Goal: Communication & Community: Participate in discussion

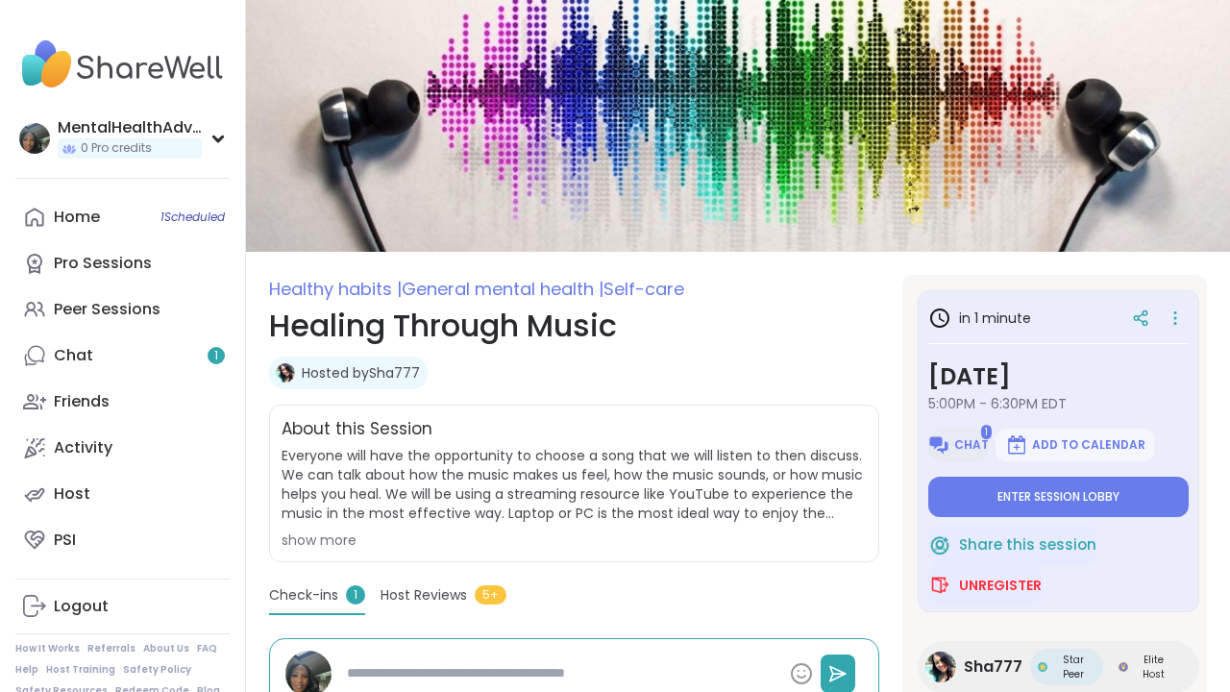
click at [976, 446] on span "Chat" at bounding box center [971, 444] width 35 height 15
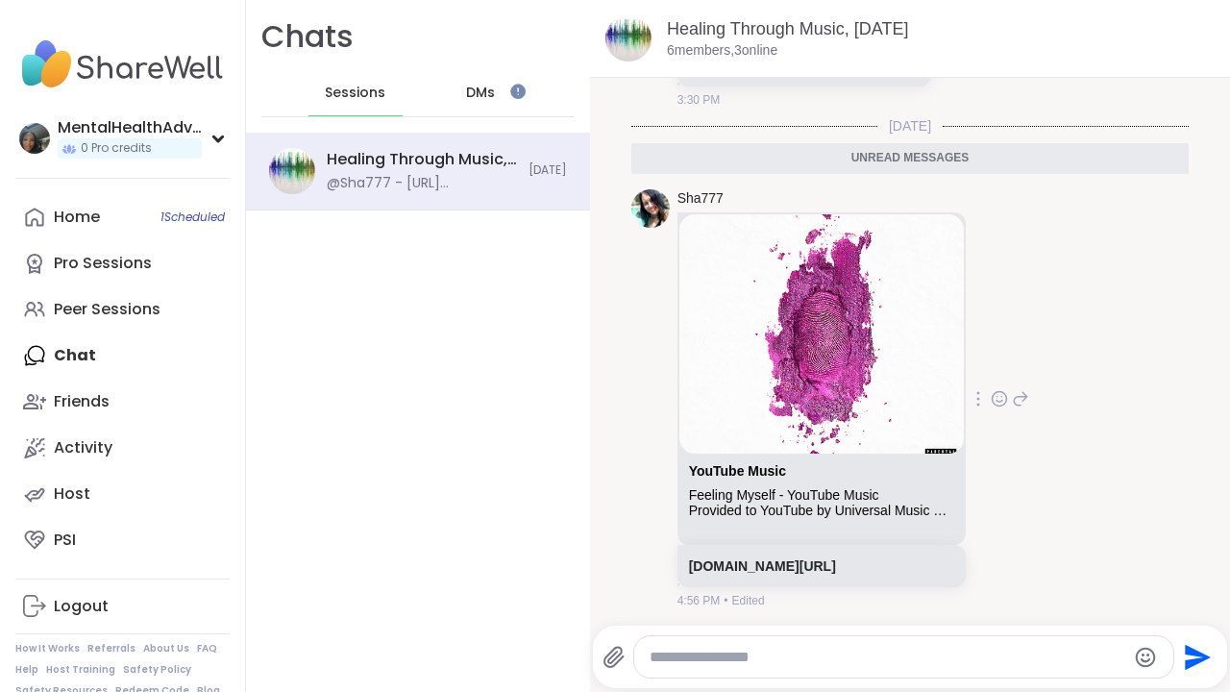
scroll to position [771, 0]
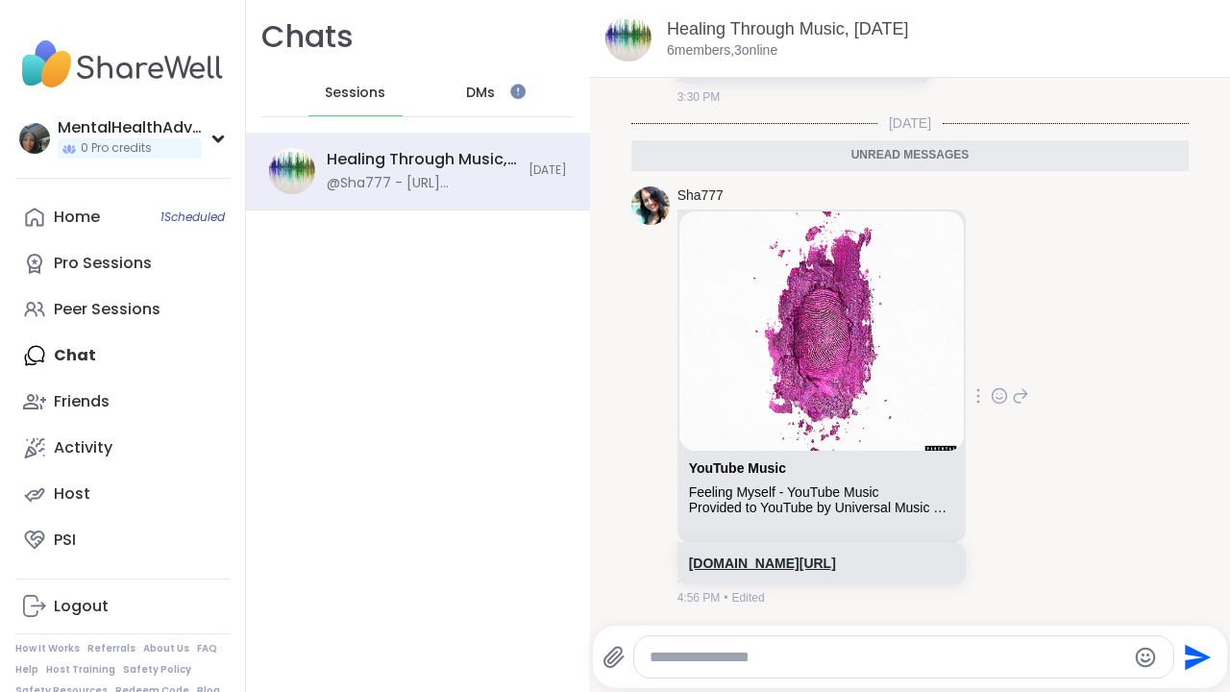
click at [815, 555] on link "[DOMAIN_NAME][URL]" at bounding box center [762, 562] width 147 height 15
click at [388, 153] on div "Healing Through Music, [DATE]" at bounding box center [422, 159] width 190 height 21
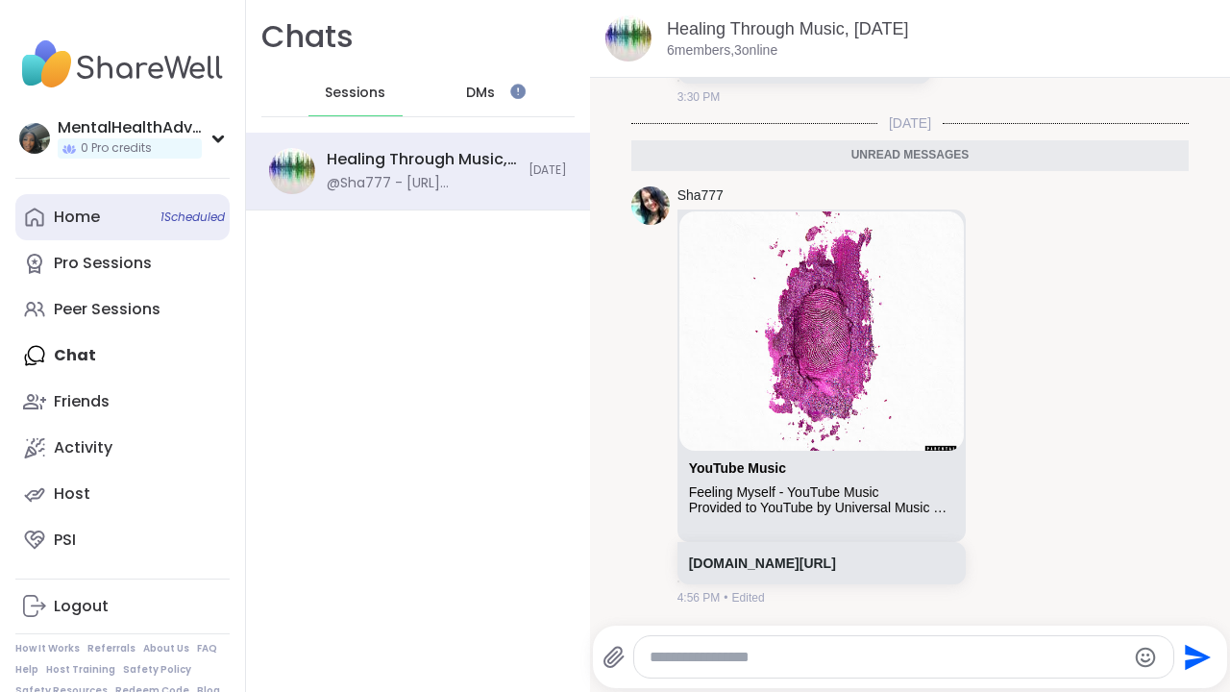
click at [105, 208] on link "Home 1 Scheduled" at bounding box center [122, 217] width 214 height 46
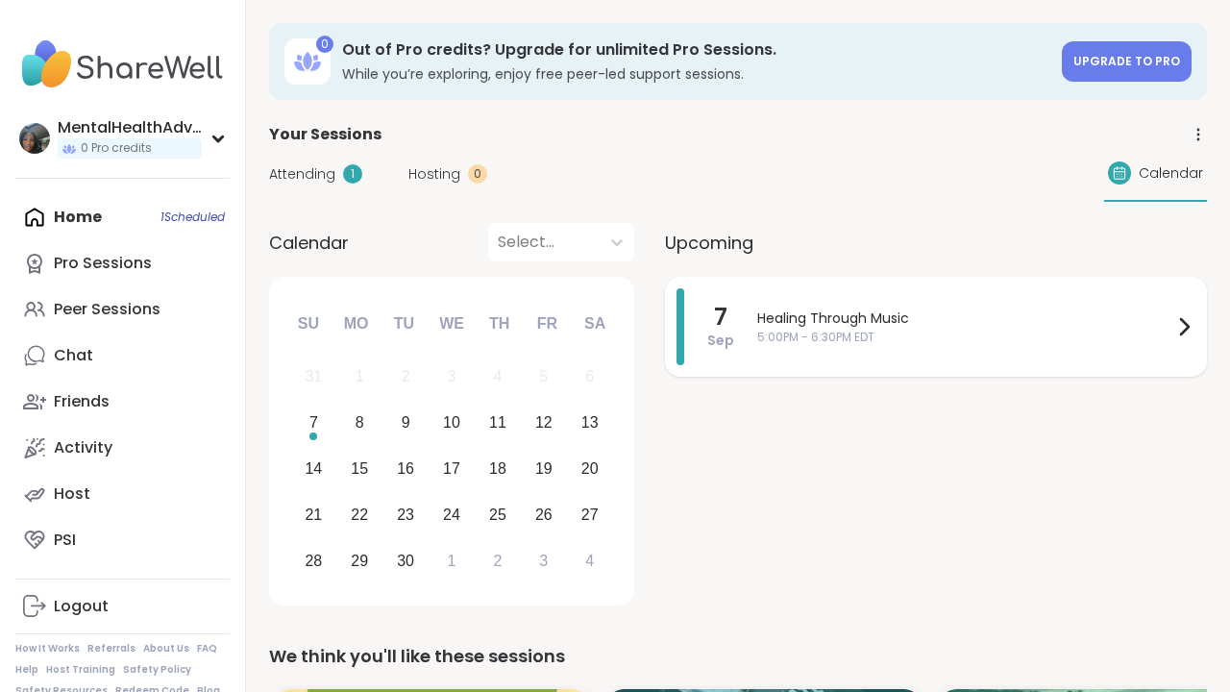
click at [891, 308] on span "Healing Through Music" at bounding box center [964, 318] width 415 height 20
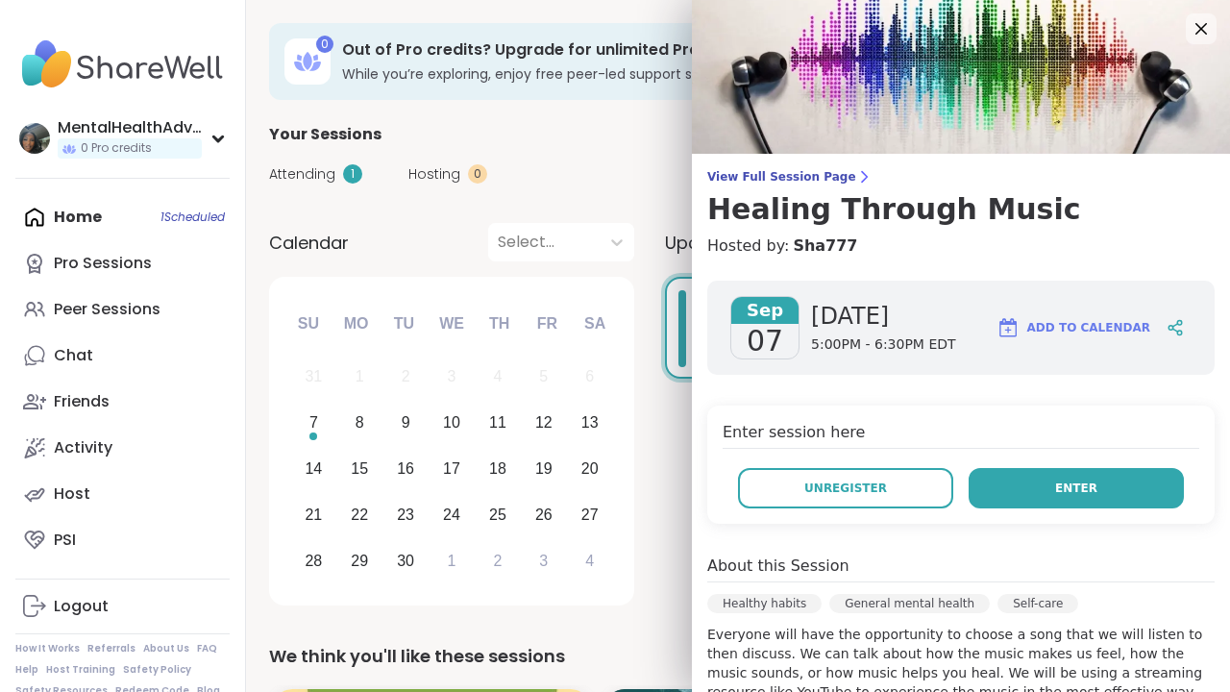
click at [1107, 488] on button "Enter" at bounding box center [1075, 488] width 215 height 40
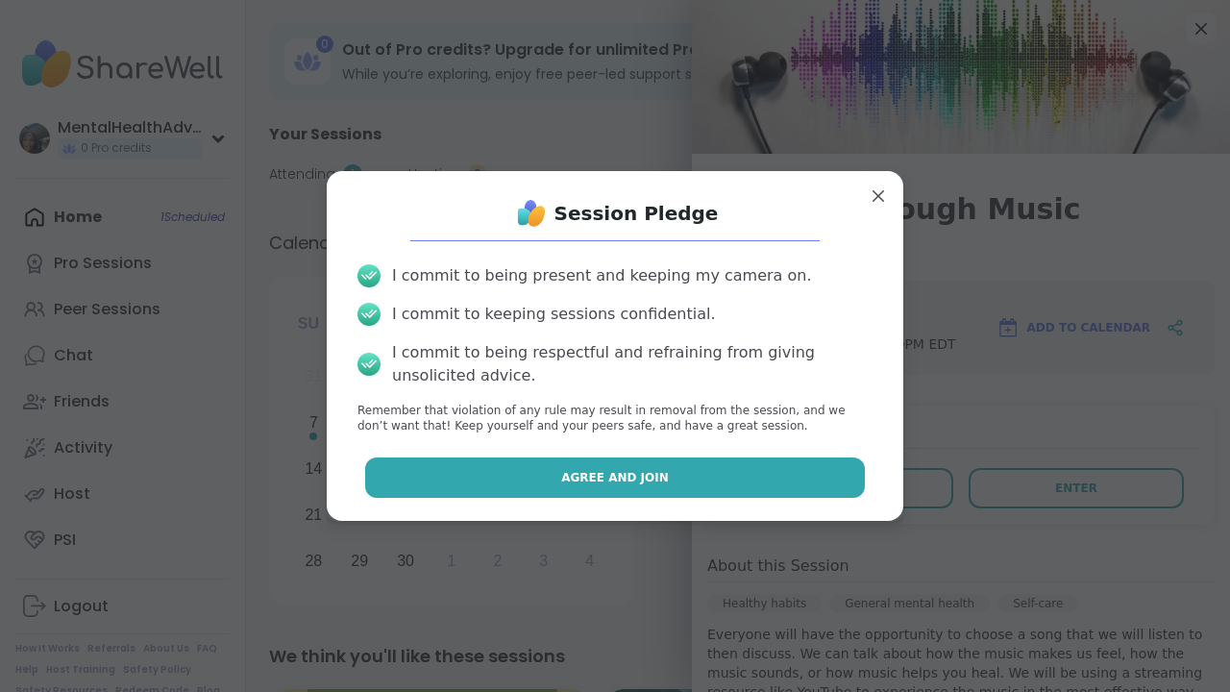
click at [716, 474] on button "Agree and Join" at bounding box center [615, 477] width 500 height 40
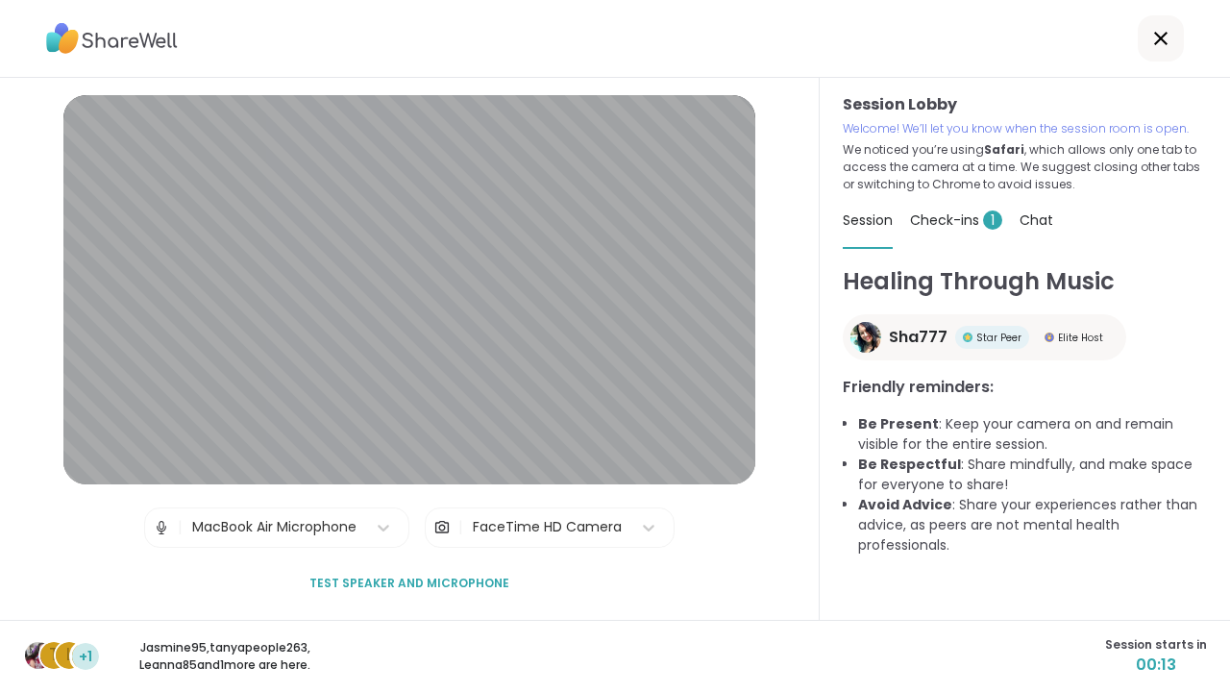
click at [951, 215] on span "Check-ins 1" at bounding box center [956, 219] width 92 height 19
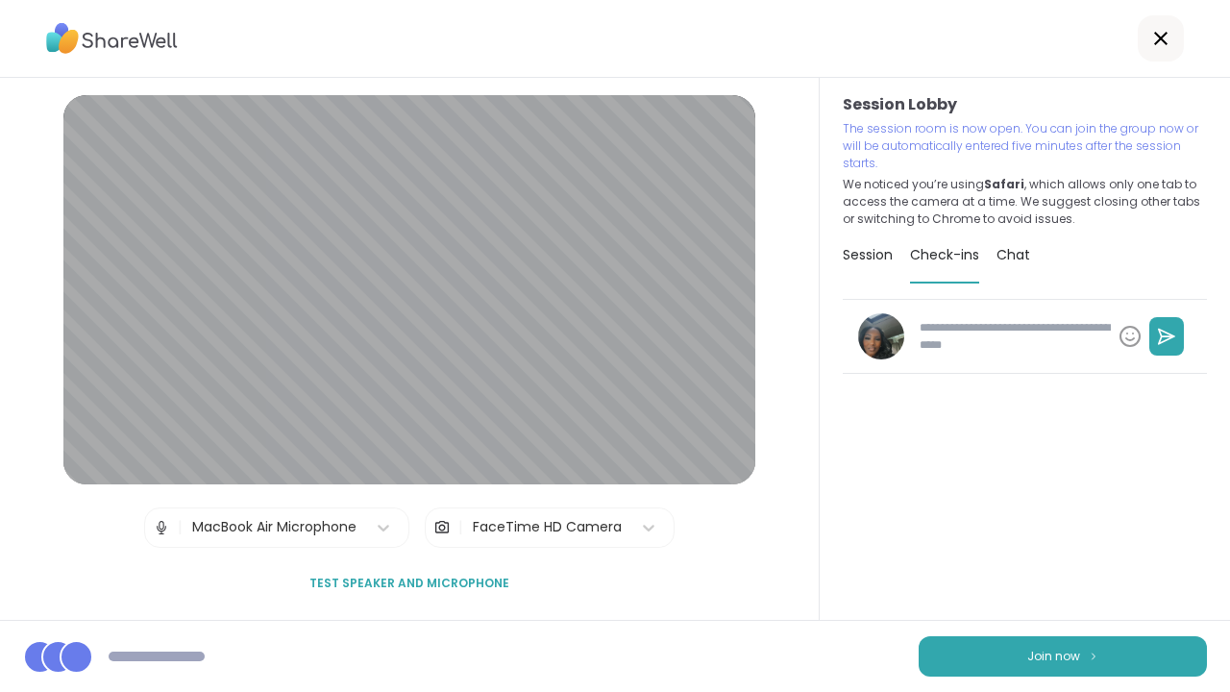
click at [862, 257] on span "Session" at bounding box center [867, 254] width 50 height 19
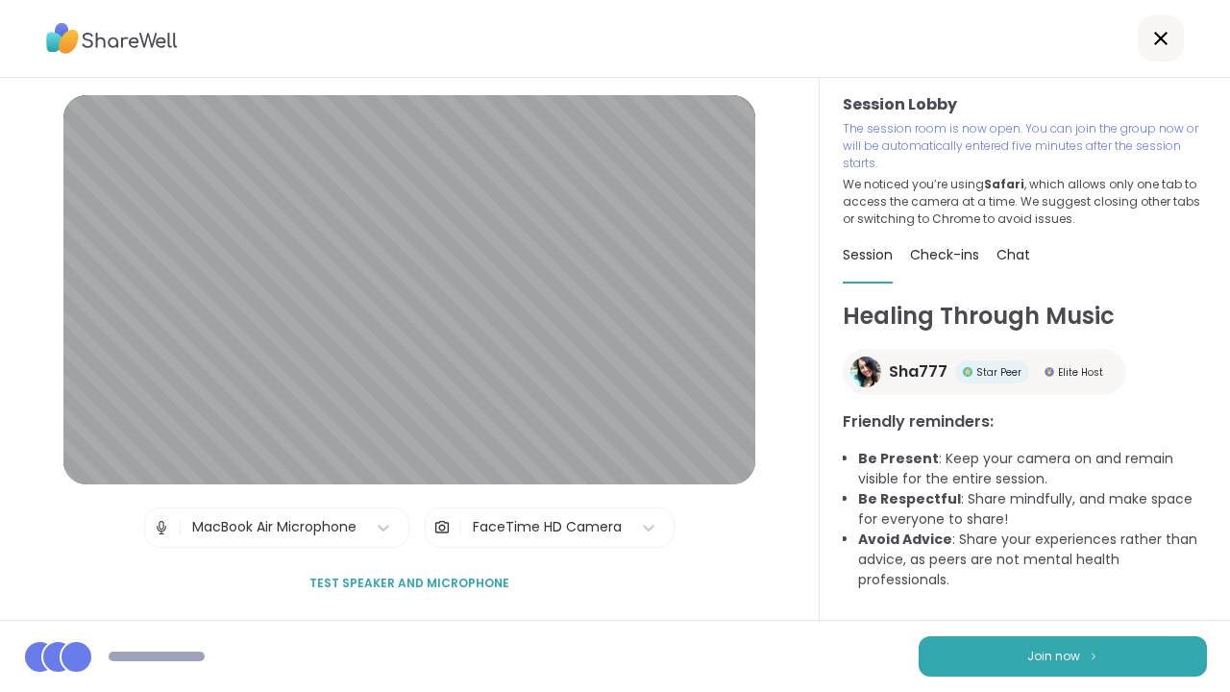
click at [959, 261] on span "Check-ins" at bounding box center [944, 254] width 69 height 19
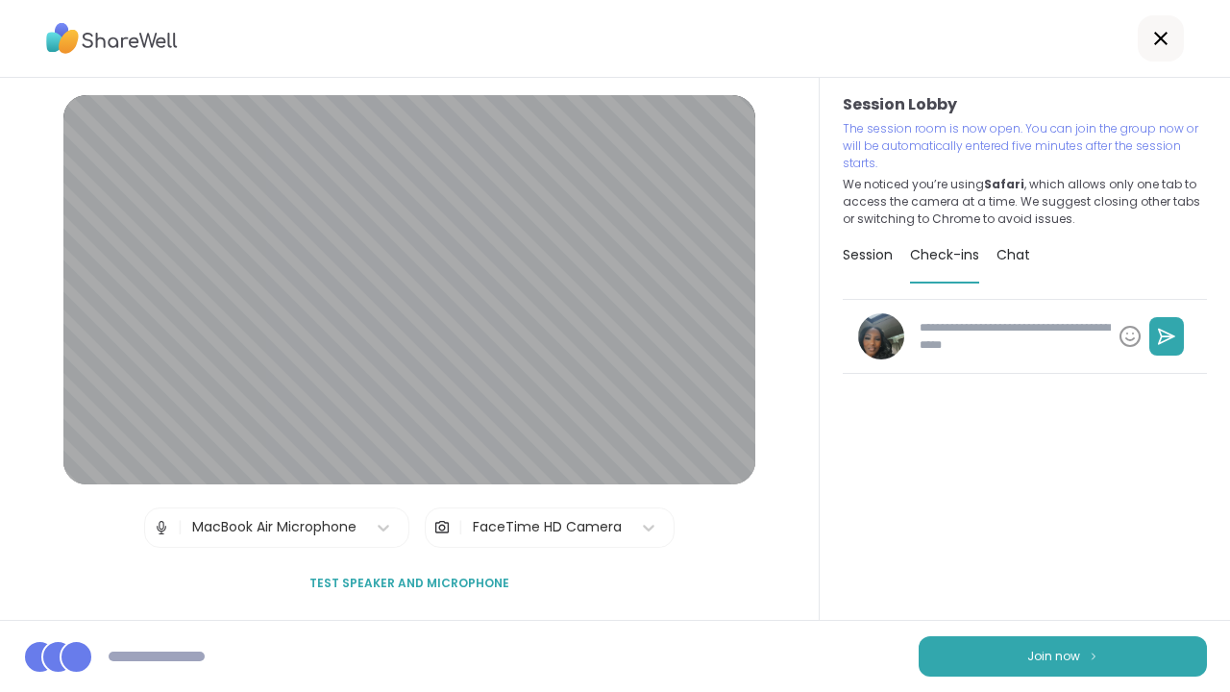
type textarea "*"
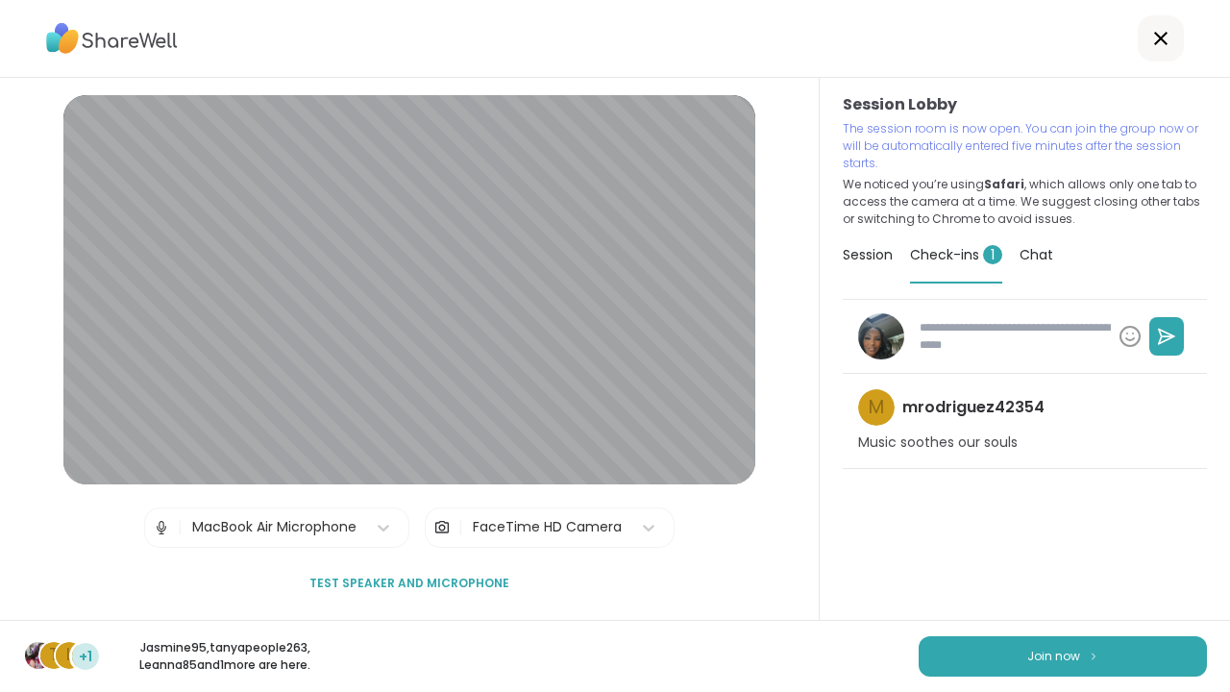
click at [1023, 265] on div "Chat" at bounding box center [1036, 255] width 34 height 54
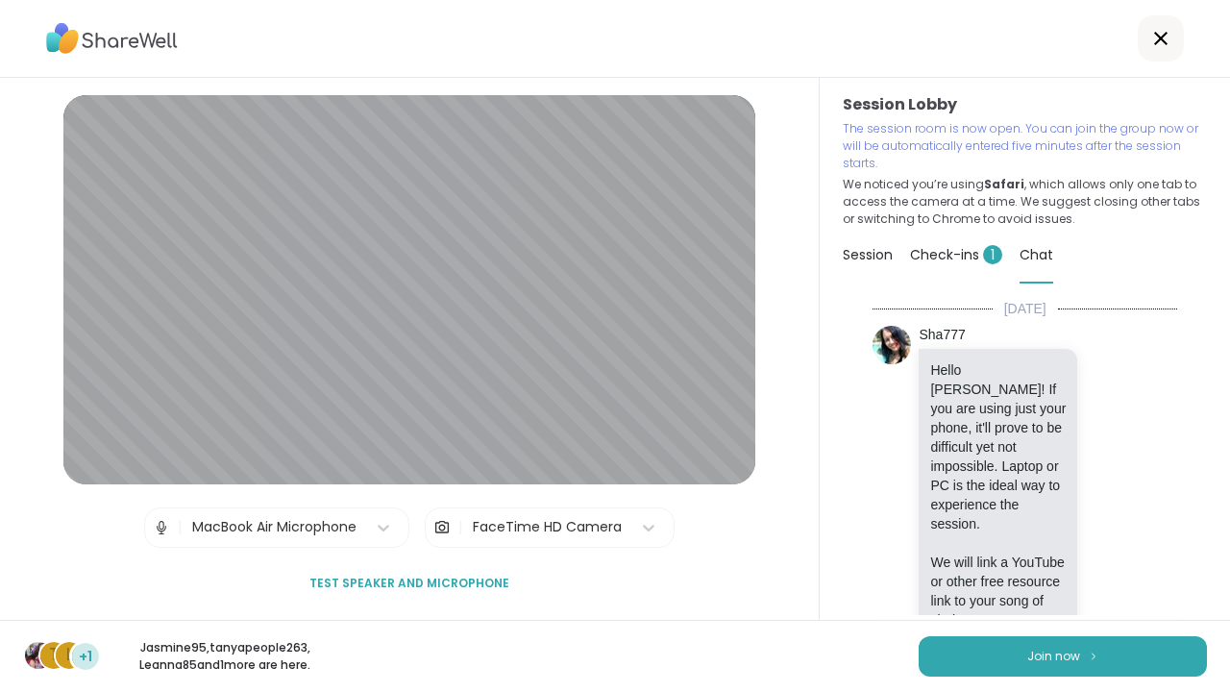
scroll to position [1350, 0]
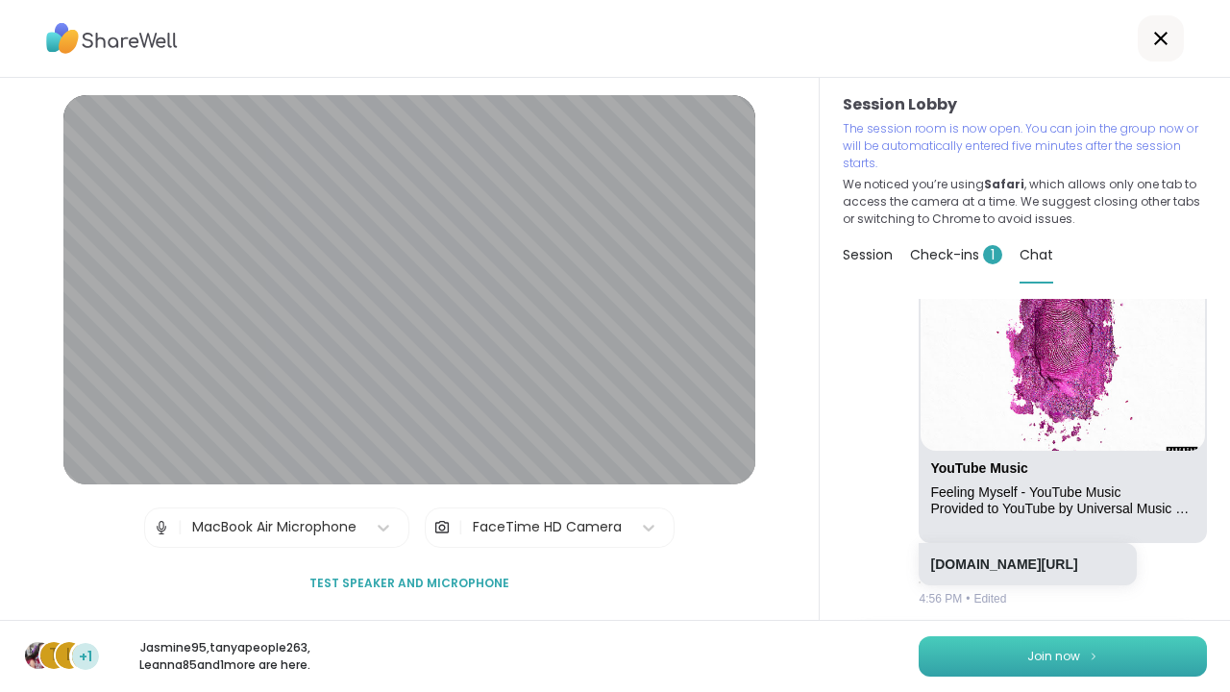
click at [1053, 659] on span "Join now" at bounding box center [1053, 655] width 53 height 17
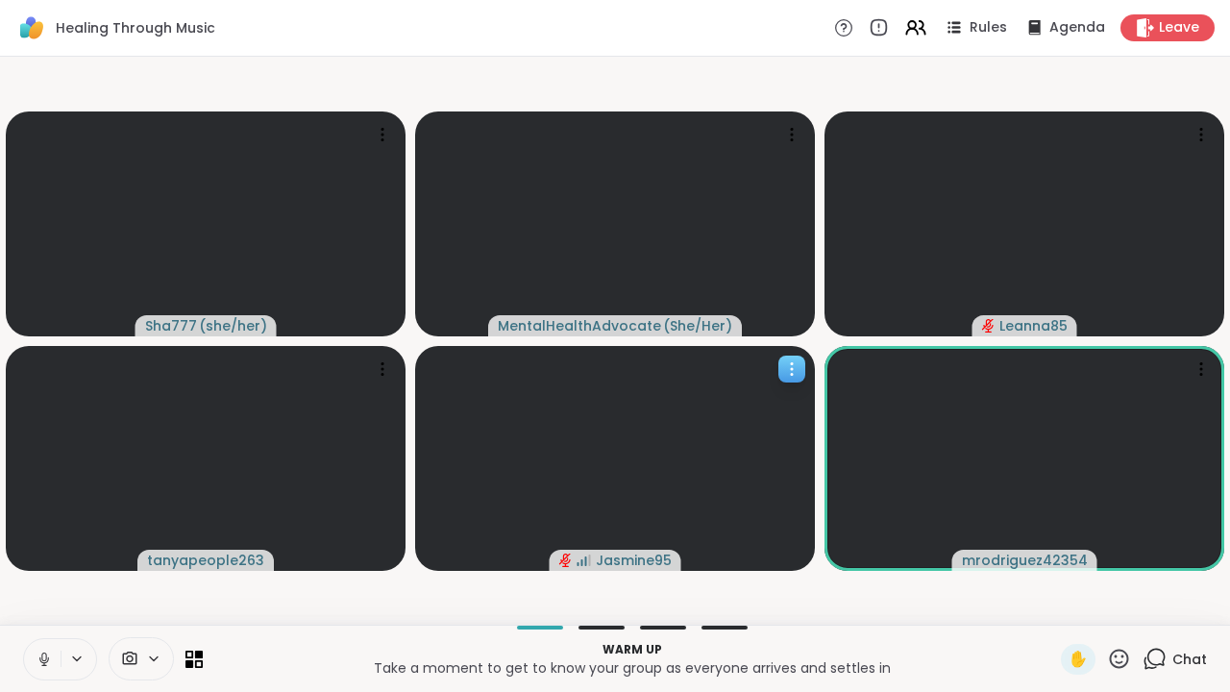
click at [613, 549] on div "Jasmine95" at bounding box center [615, 559] width 132 height 21
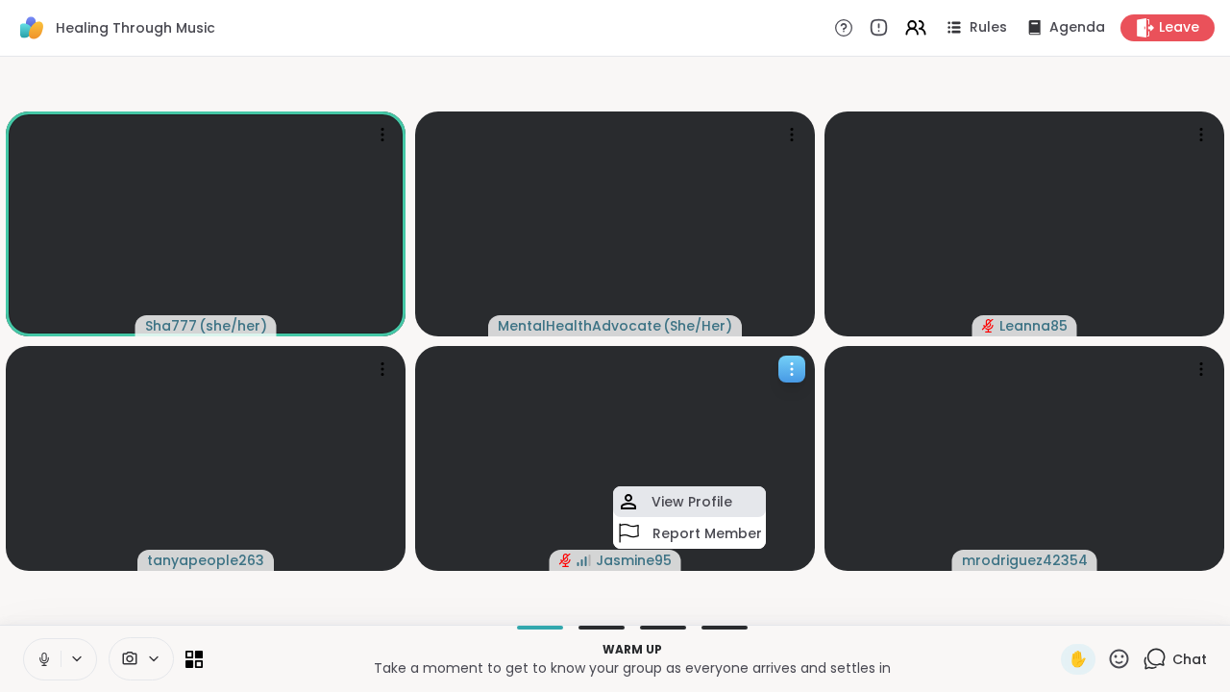
click at [649, 501] on div "View Profile" at bounding box center [689, 501] width 153 height 31
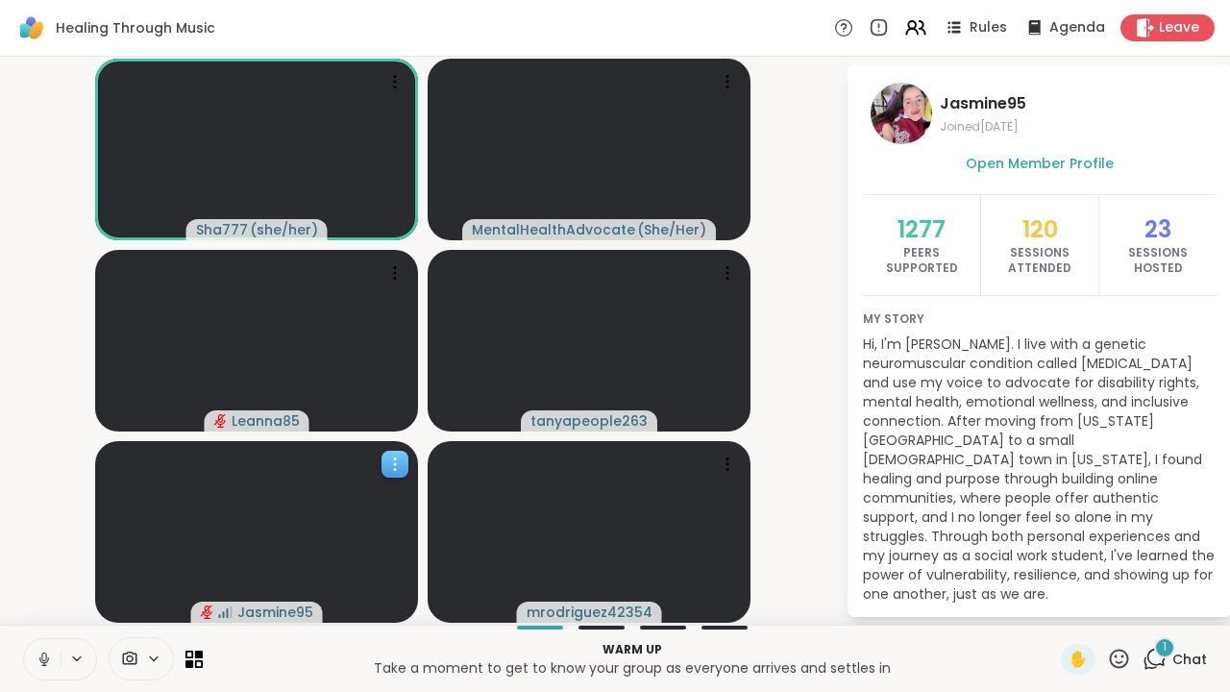
scroll to position [54, 0]
click at [1037, 163] on span "Open Member Profile" at bounding box center [1039, 165] width 148 height 19
click at [42, 650] on icon at bounding box center [44, 658] width 17 height 17
click at [39, 654] on icon at bounding box center [43, 658] width 13 height 13
click at [39, 653] on icon at bounding box center [44, 658] width 17 height 17
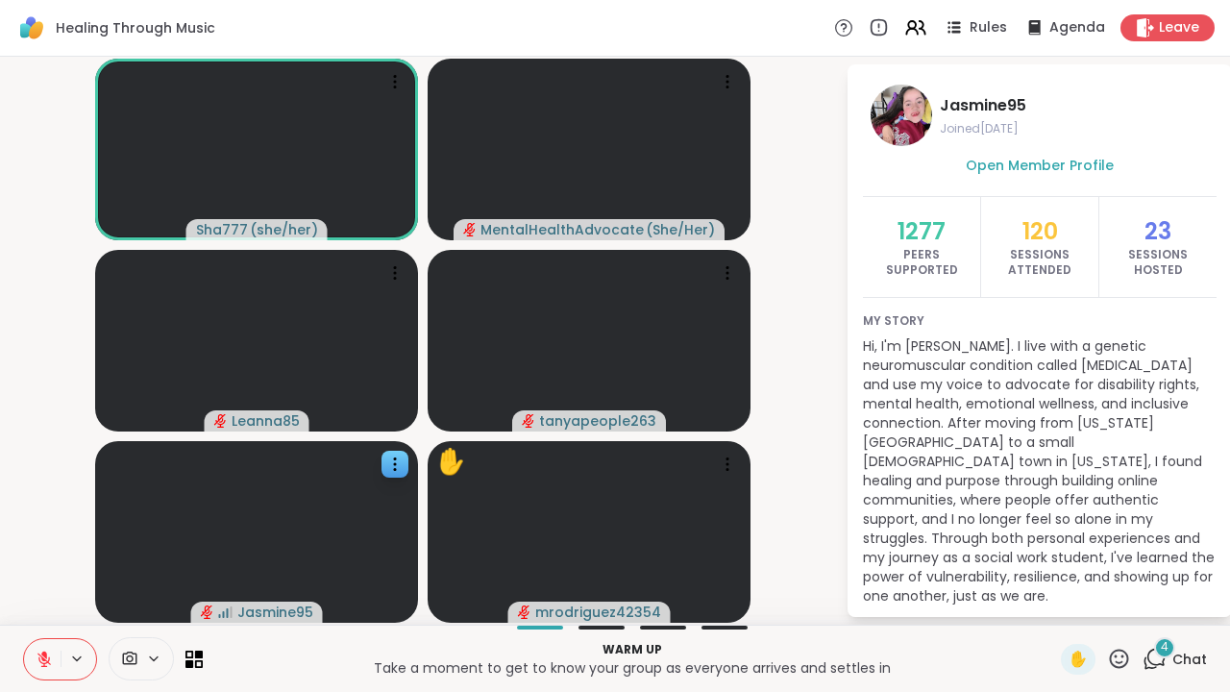
click at [1175, 654] on span "Chat" at bounding box center [1189, 658] width 35 height 19
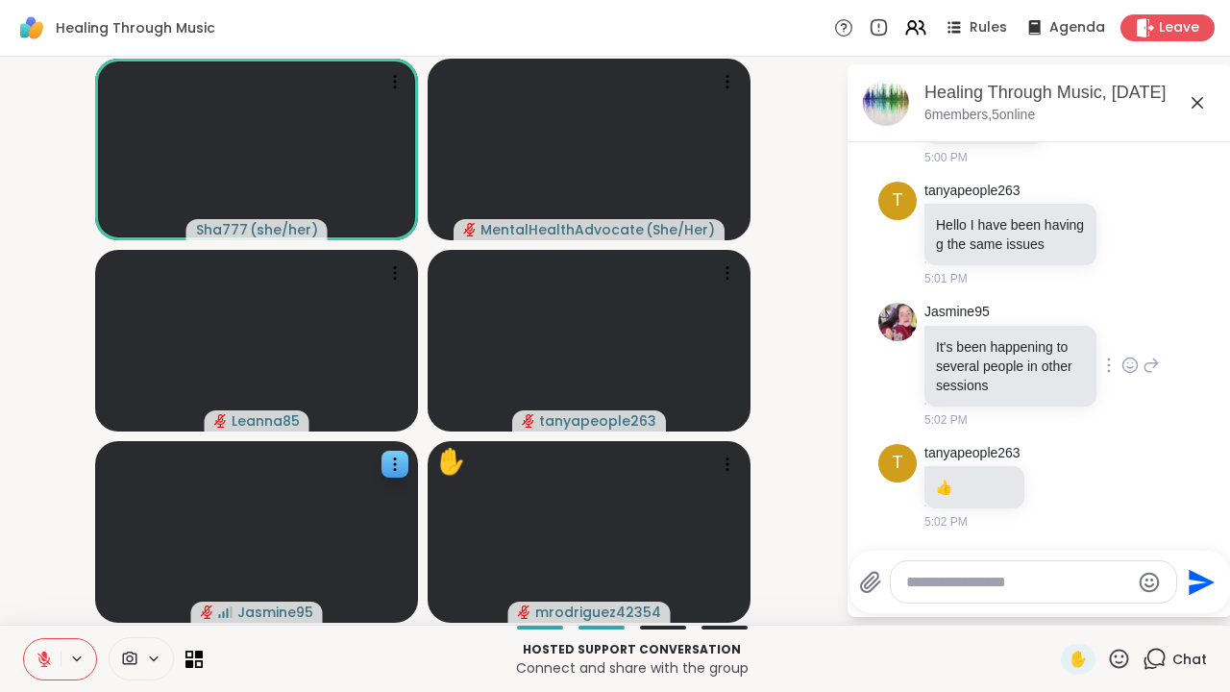
scroll to position [1843, 0]
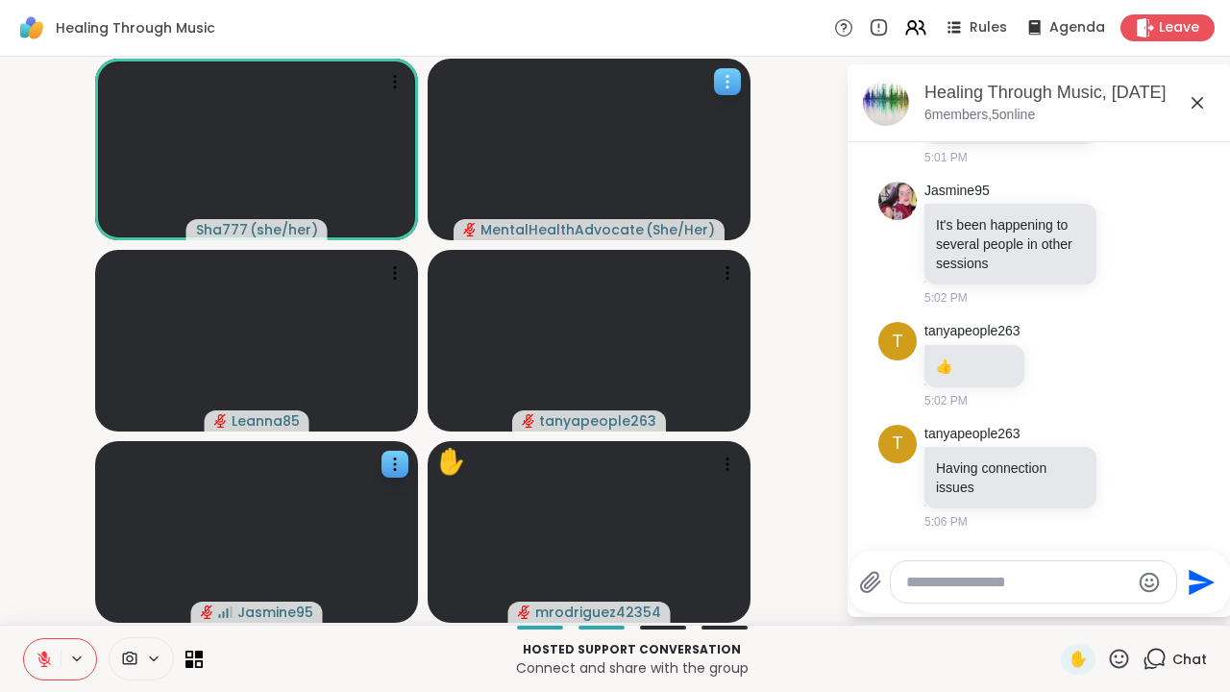
click at [726, 90] on icon at bounding box center [727, 81] width 19 height 19
click at [782, 239] on video-player-container "Sha777 ( she/her ) MentalHealthAdvocate ( She/Her ) Leanna85 tanyapeople263 Jas…" at bounding box center [423, 340] width 822 height 552
click at [919, 579] on textarea "Type your message" at bounding box center [1018, 582] width 224 height 19
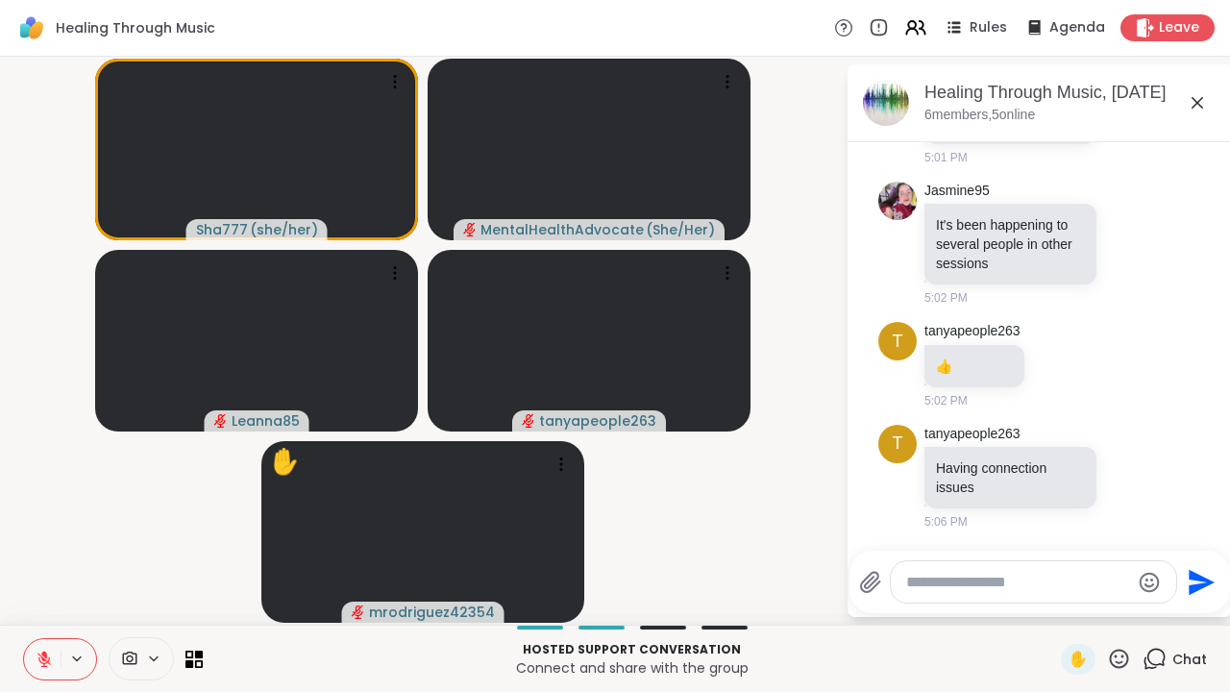
click at [41, 654] on icon at bounding box center [44, 658] width 17 height 17
click at [42, 653] on icon at bounding box center [43, 656] width 5 height 9
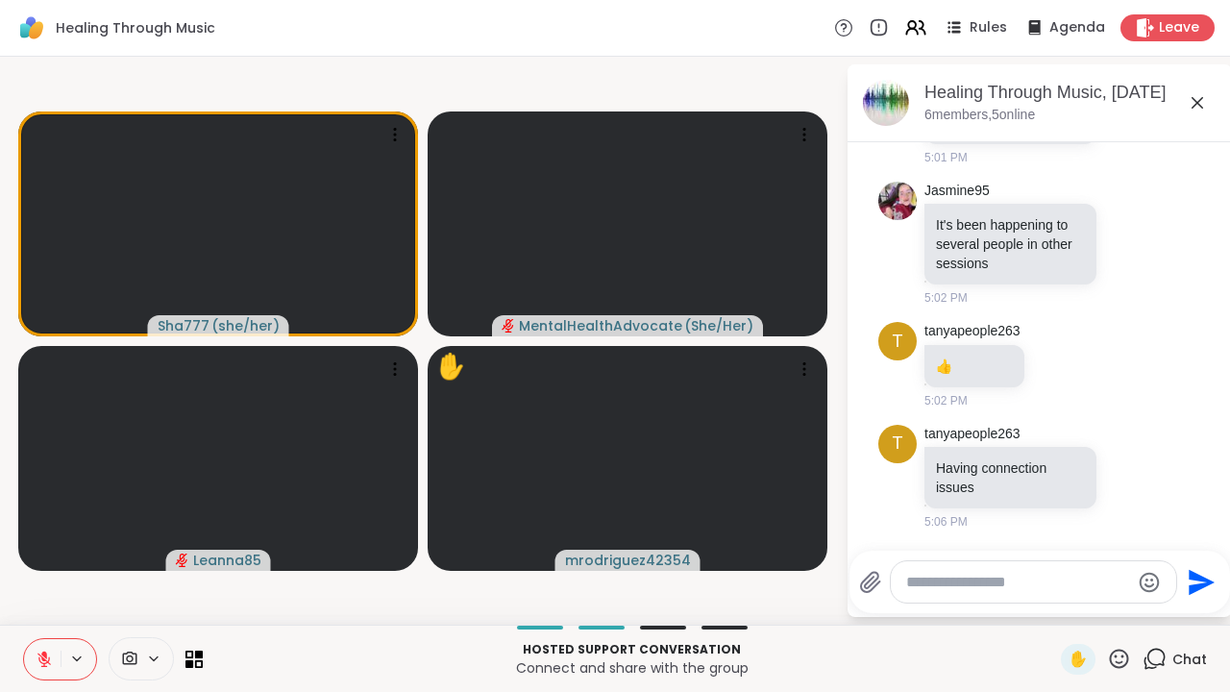
click at [42, 655] on icon at bounding box center [44, 658] width 17 height 17
click at [42, 655] on icon at bounding box center [43, 656] width 5 height 9
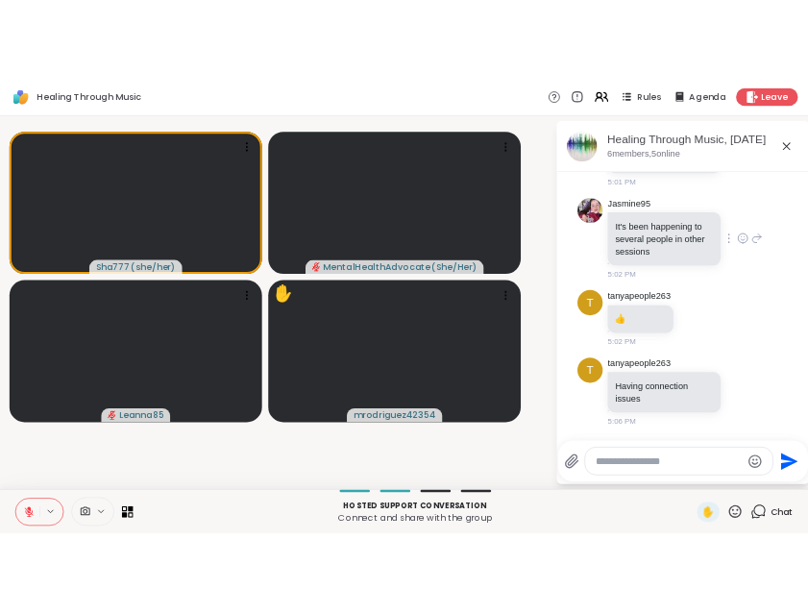
scroll to position [1428, 0]
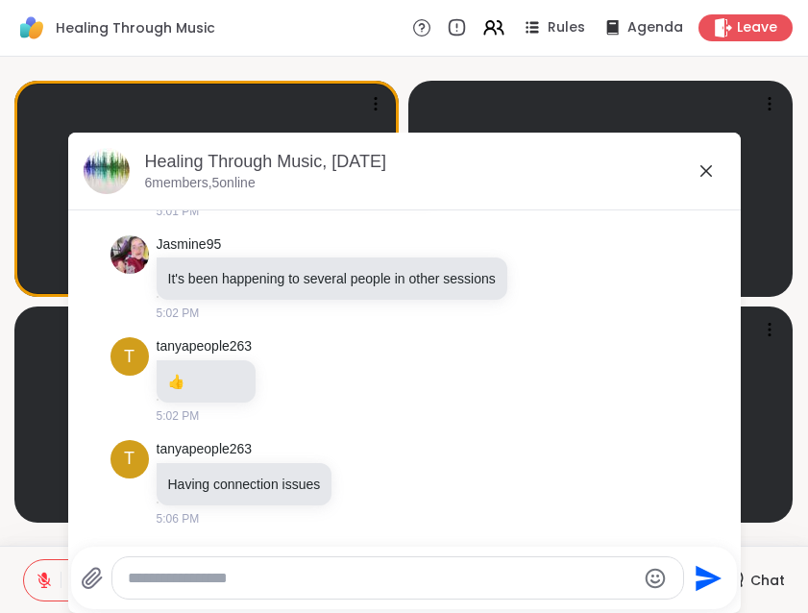
click at [434, 584] on textarea "Type your message" at bounding box center [382, 578] width 508 height 19
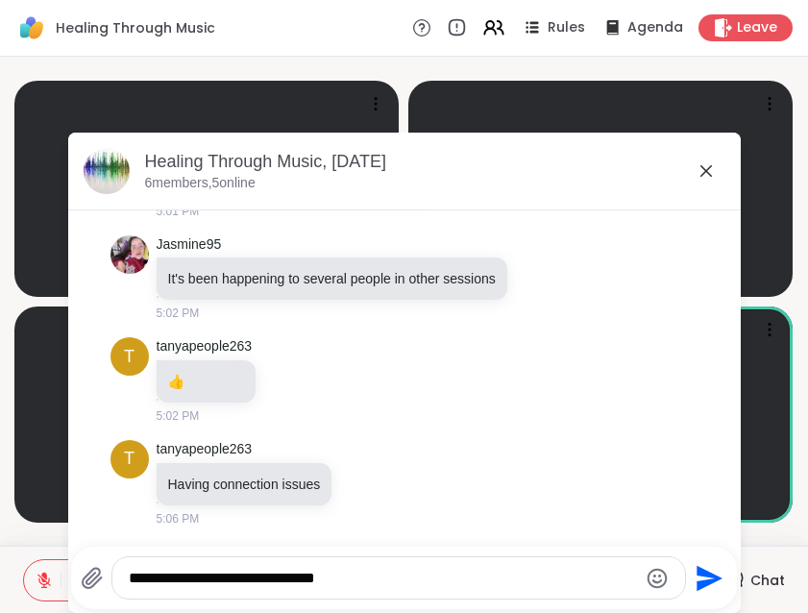
type textarea "**********"
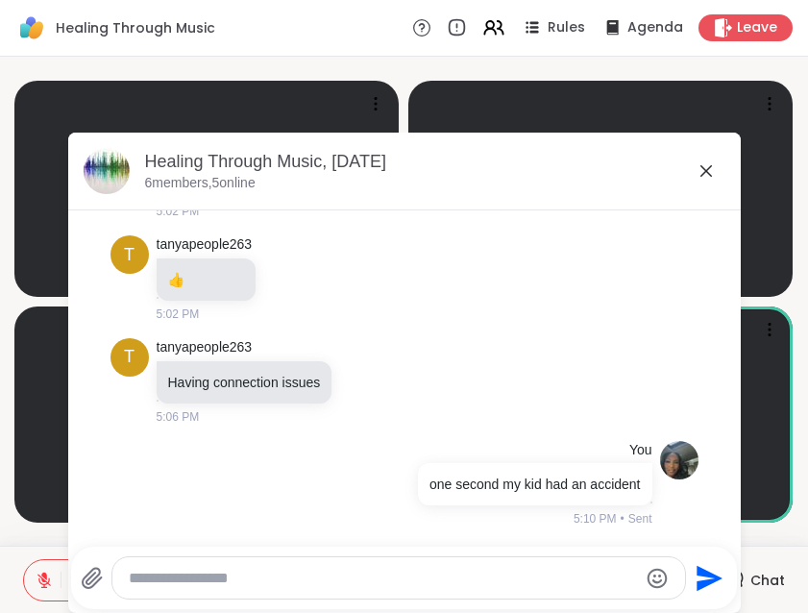
click at [709, 164] on icon at bounding box center [706, 170] width 23 height 23
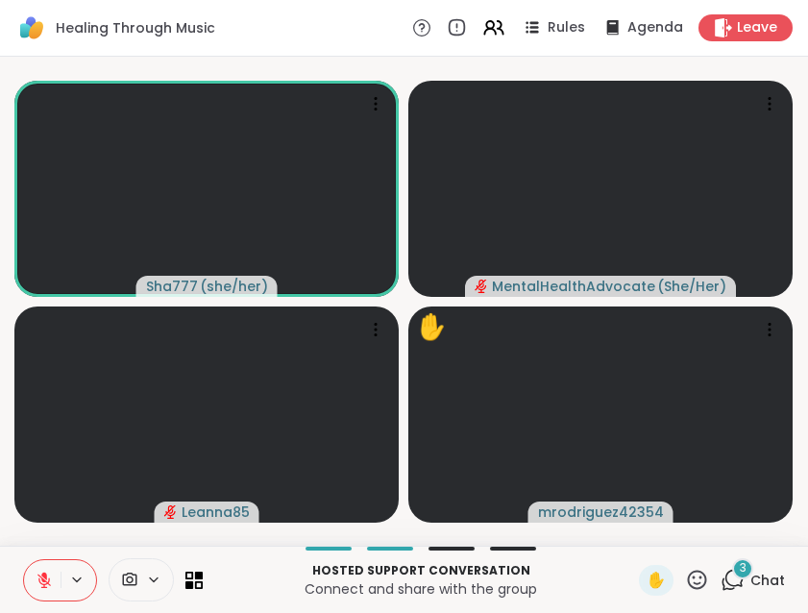
click at [37, 579] on icon at bounding box center [44, 580] width 17 height 17
click at [37, 577] on icon at bounding box center [44, 580] width 17 height 17
click at [727, 577] on icon at bounding box center [734, 578] width 18 height 17
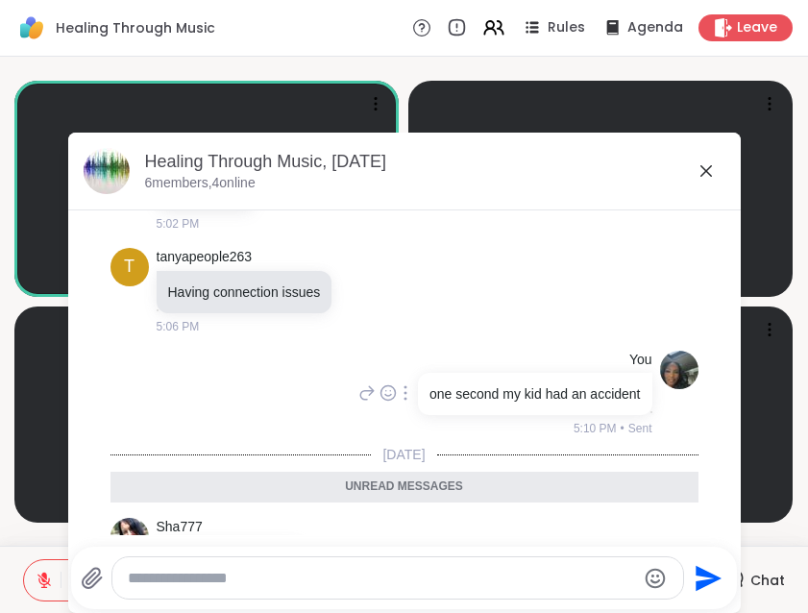
scroll to position [1584, 0]
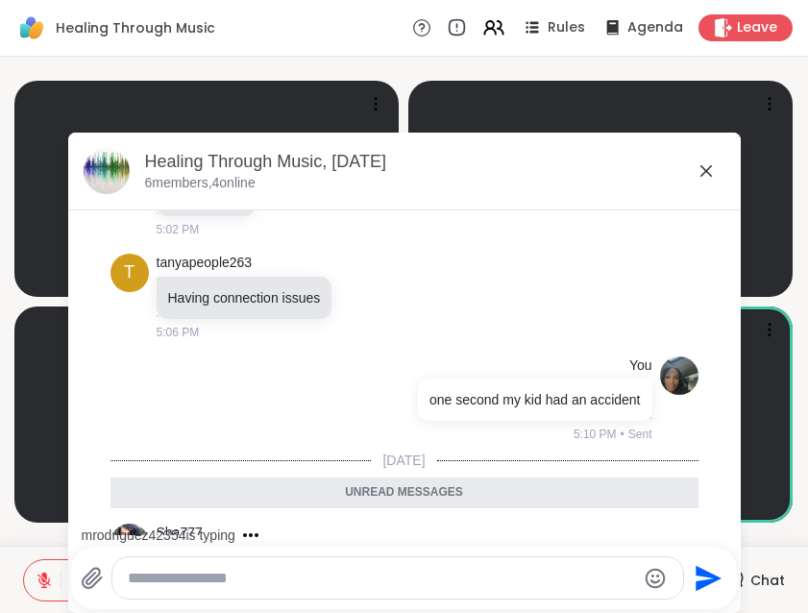
click at [713, 180] on icon at bounding box center [706, 170] width 23 height 23
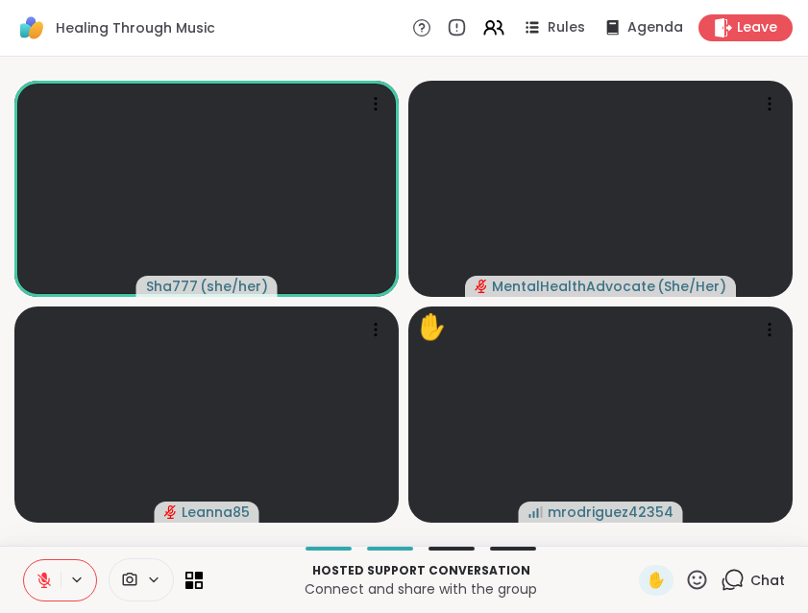
click at [744, 576] on icon at bounding box center [732, 580] width 24 height 24
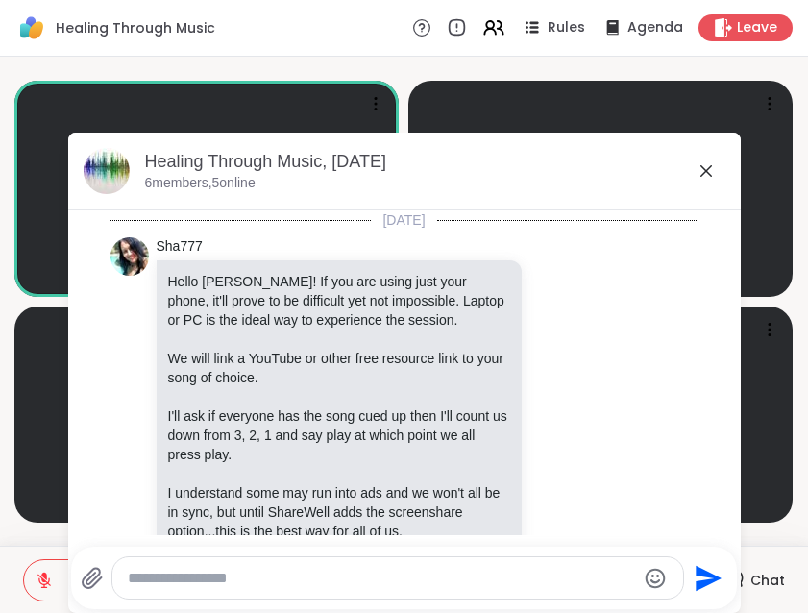
scroll to position [1835, 0]
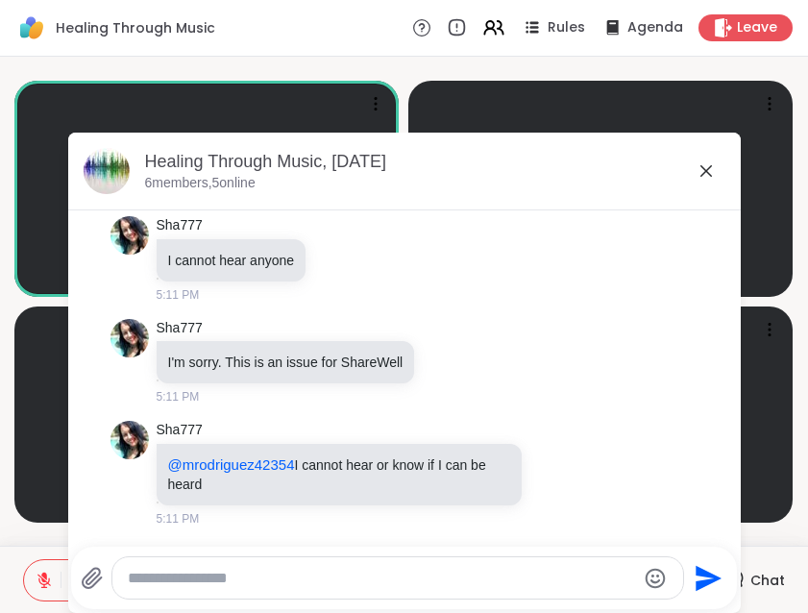
click at [496, 569] on textarea "Type your message" at bounding box center [382, 578] width 508 height 19
type textarea "**********"
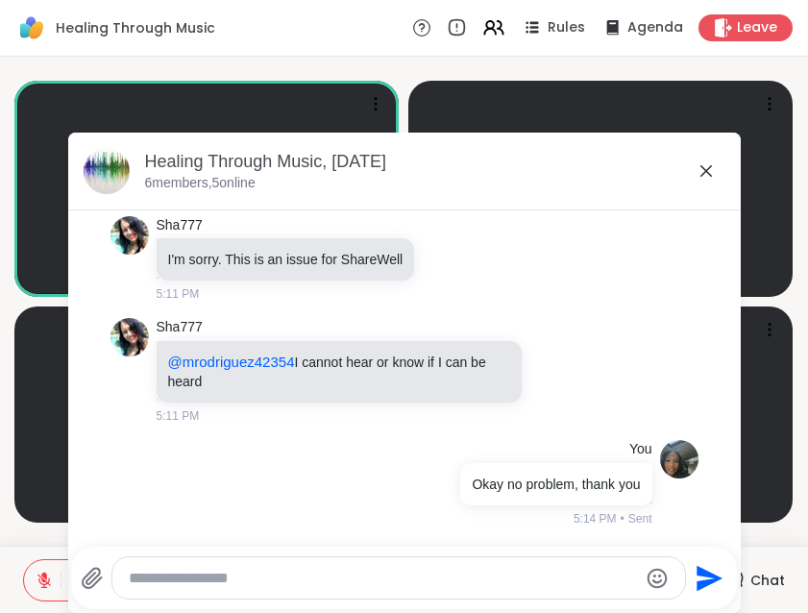
click at [702, 172] on icon at bounding box center [706, 170] width 23 height 23
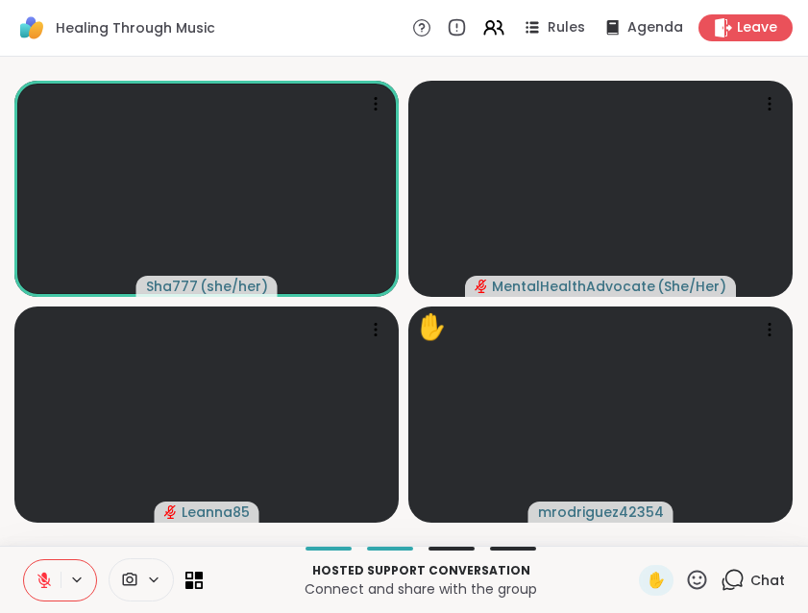
click at [758, 589] on span "Chat" at bounding box center [767, 580] width 35 height 19
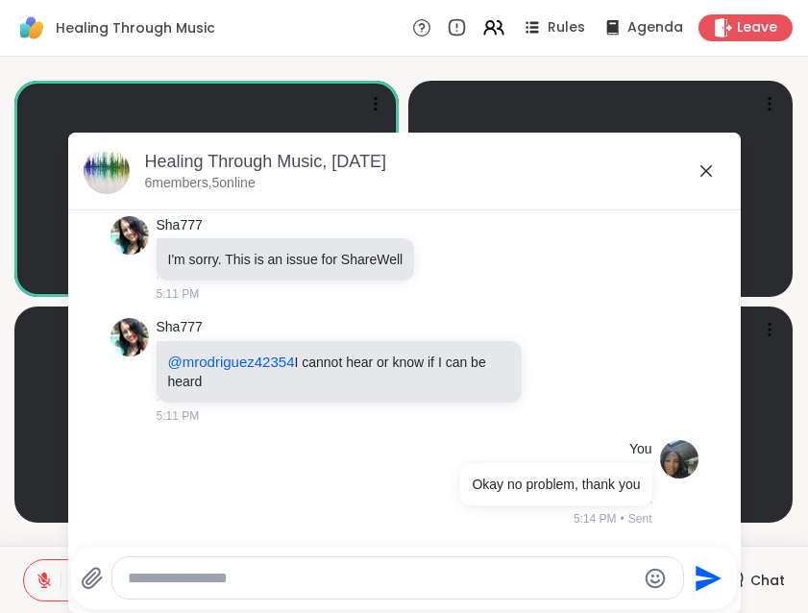
click at [600, 578] on textarea "Type your message" at bounding box center [382, 578] width 508 height 19
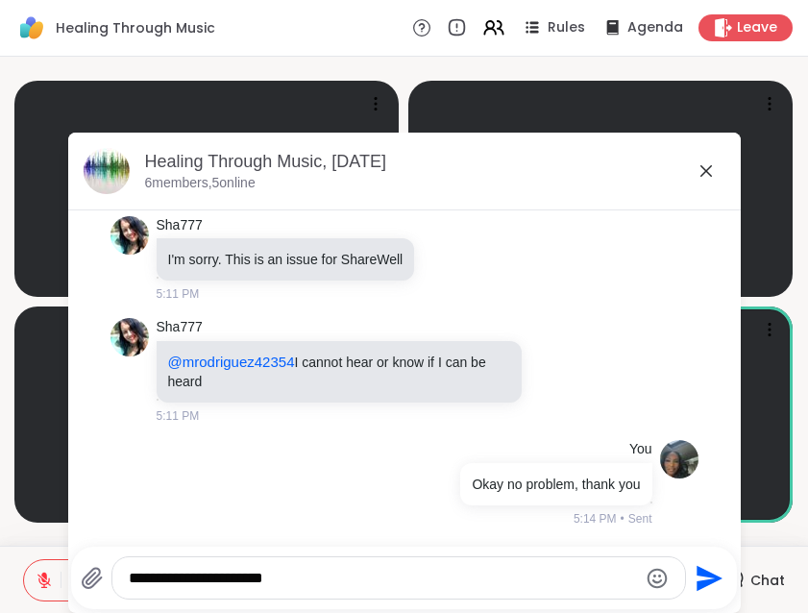
type textarea "**********"
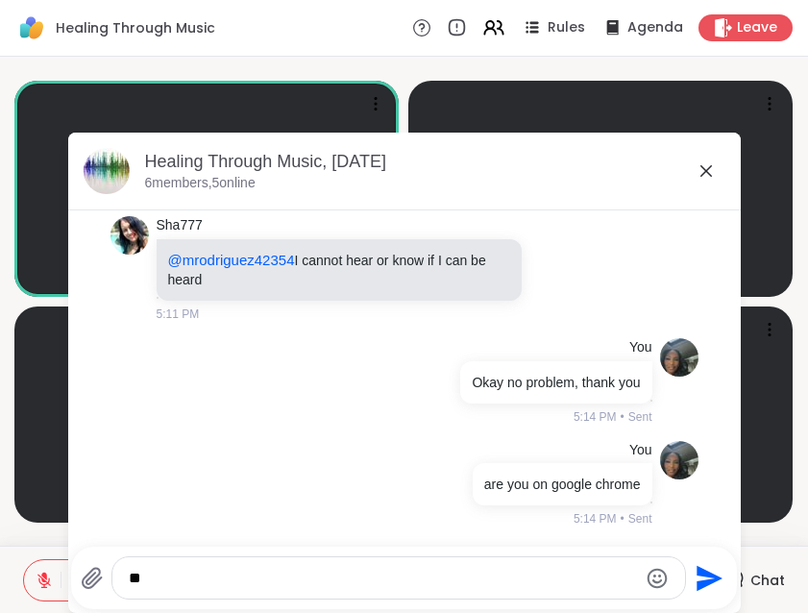
type textarea "*"
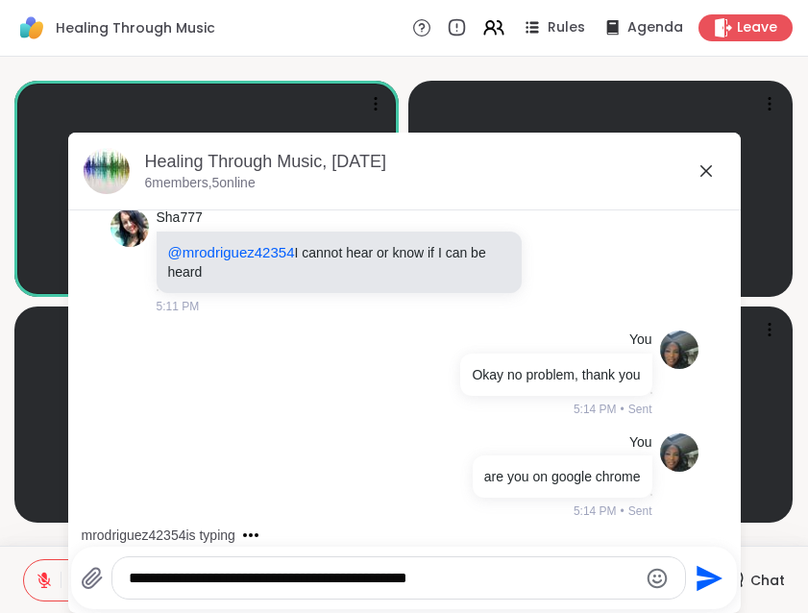
scroll to position [2140, 0]
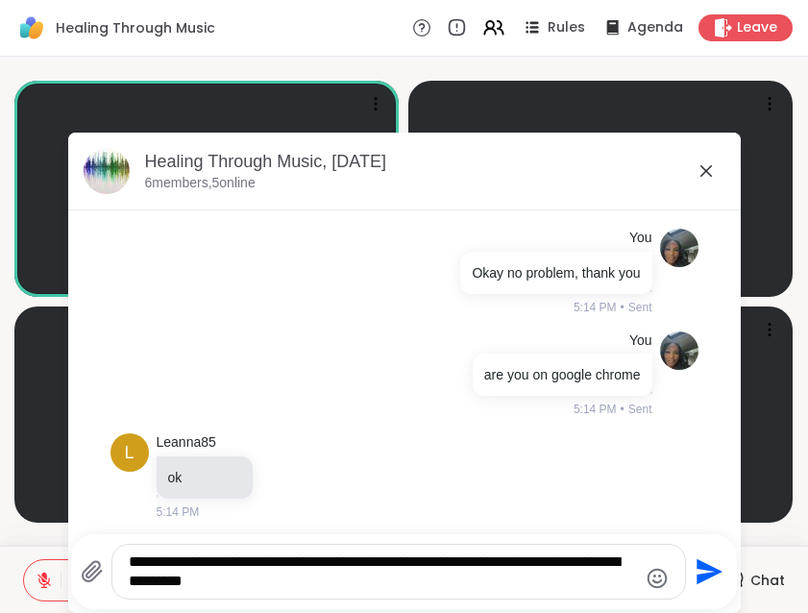
type textarea "**********"
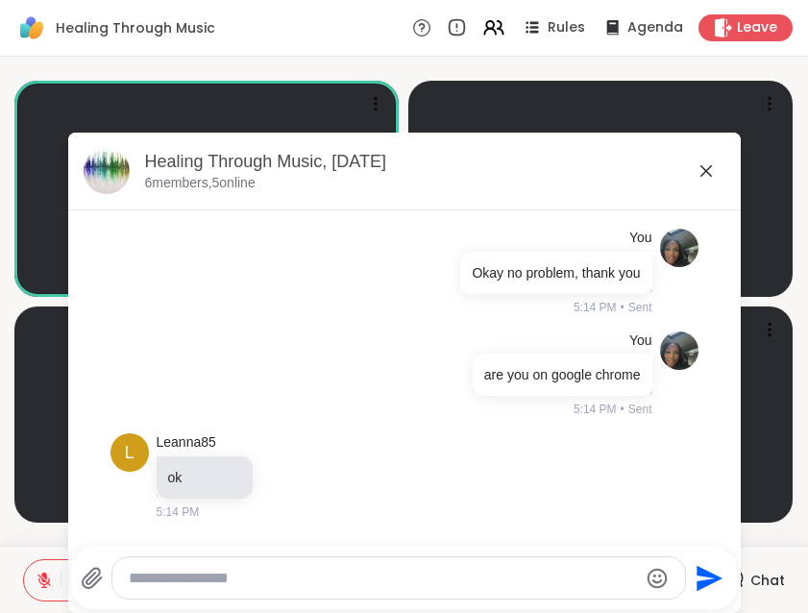
scroll to position [2261, 0]
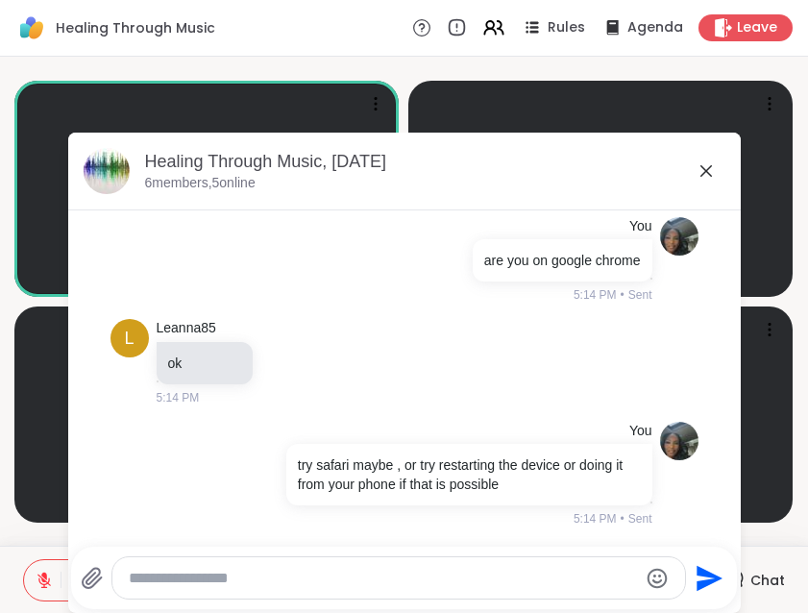
click at [705, 172] on icon at bounding box center [706, 171] width 12 height 12
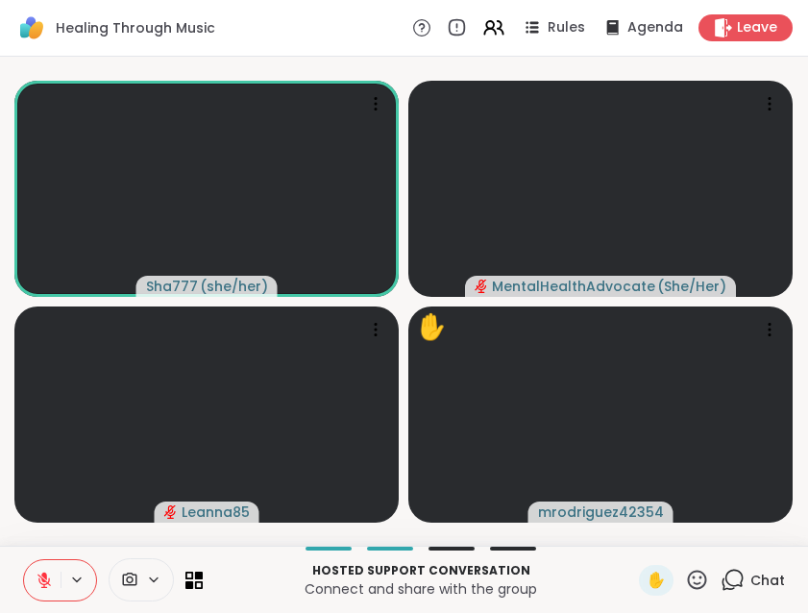
click at [743, 578] on icon at bounding box center [732, 580] width 24 height 24
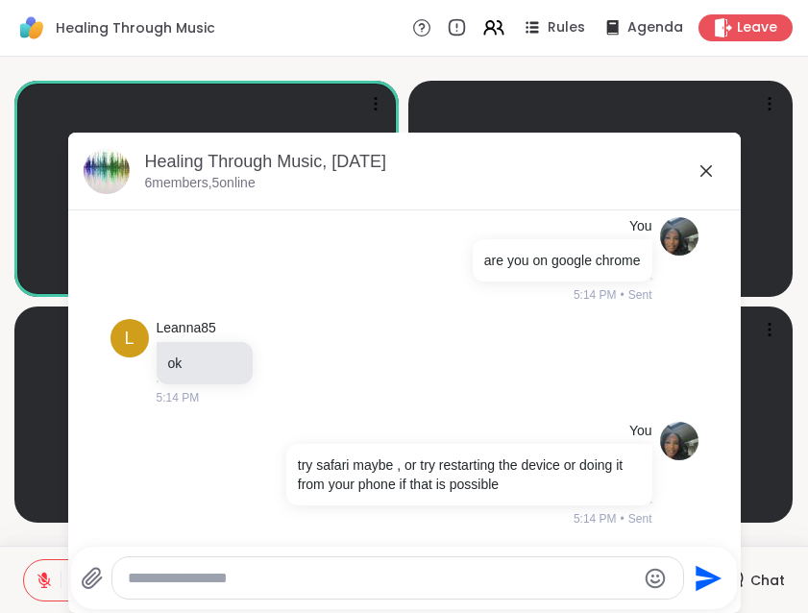
click at [531, 559] on div at bounding box center [397, 577] width 571 height 41
click at [526, 578] on textarea "Type your message" at bounding box center [382, 578] width 508 height 19
type textarea "*"
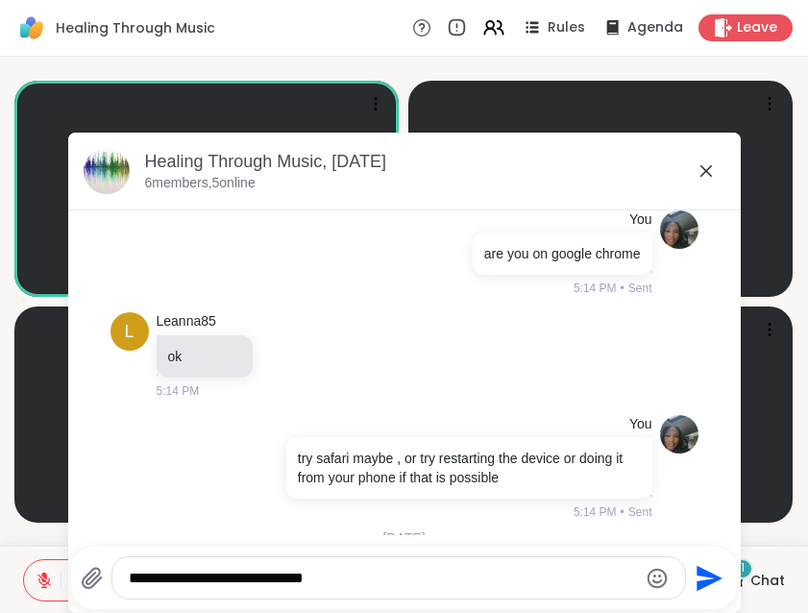
scroll to position [2382, 0]
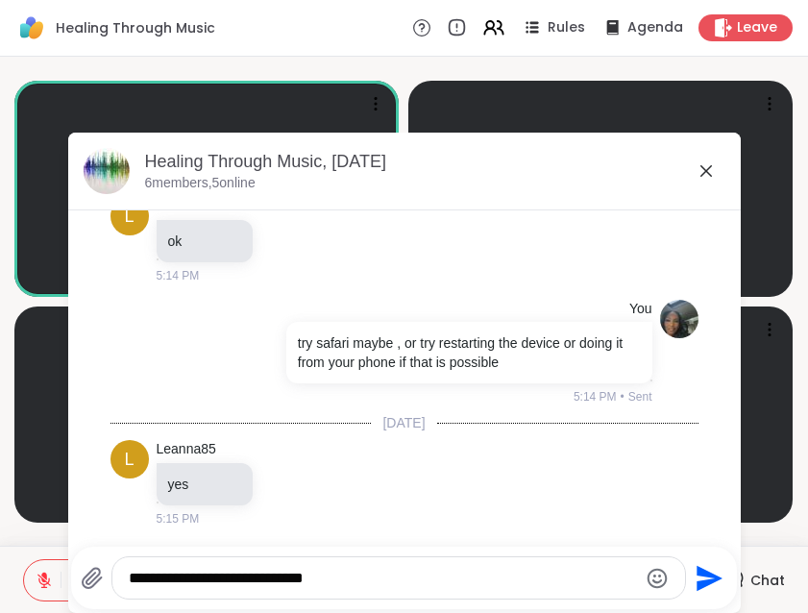
type textarea "**********"
click at [696, 573] on icon "Send" at bounding box center [709, 578] width 26 height 26
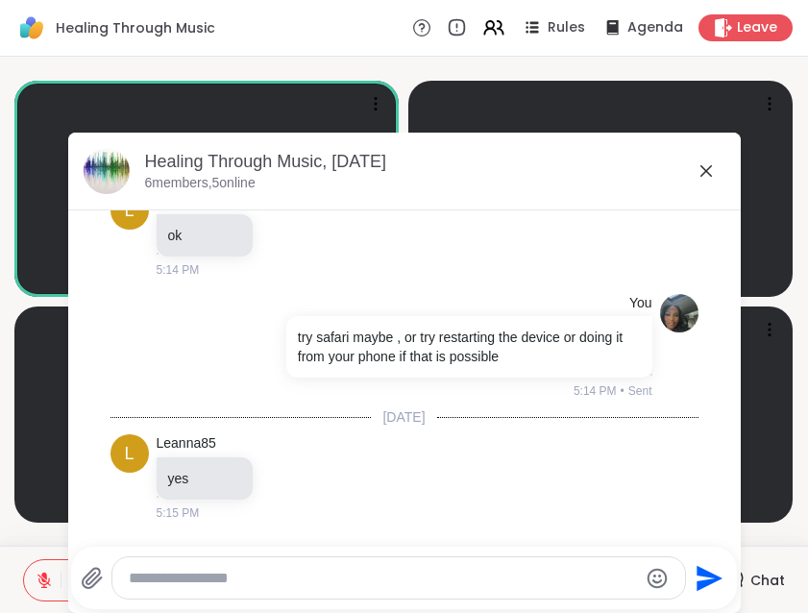
scroll to position [2484, 0]
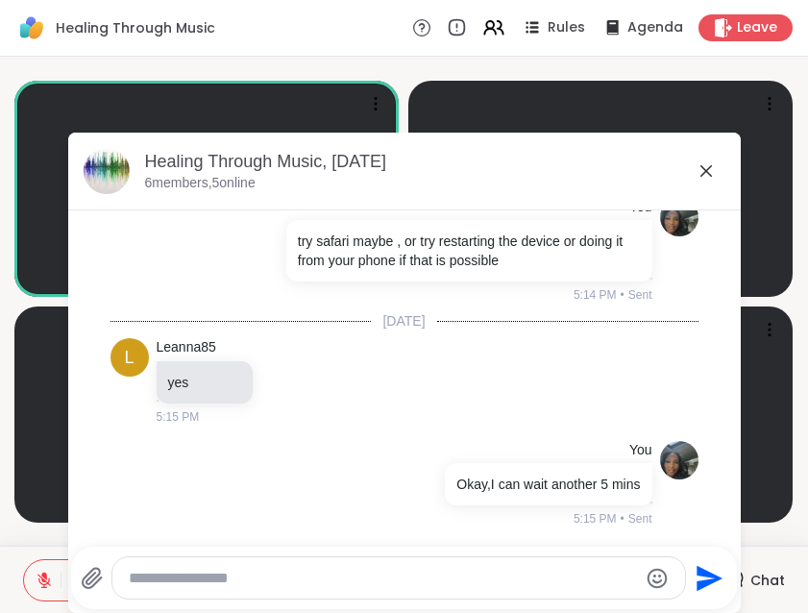
click at [705, 166] on icon at bounding box center [706, 170] width 23 height 23
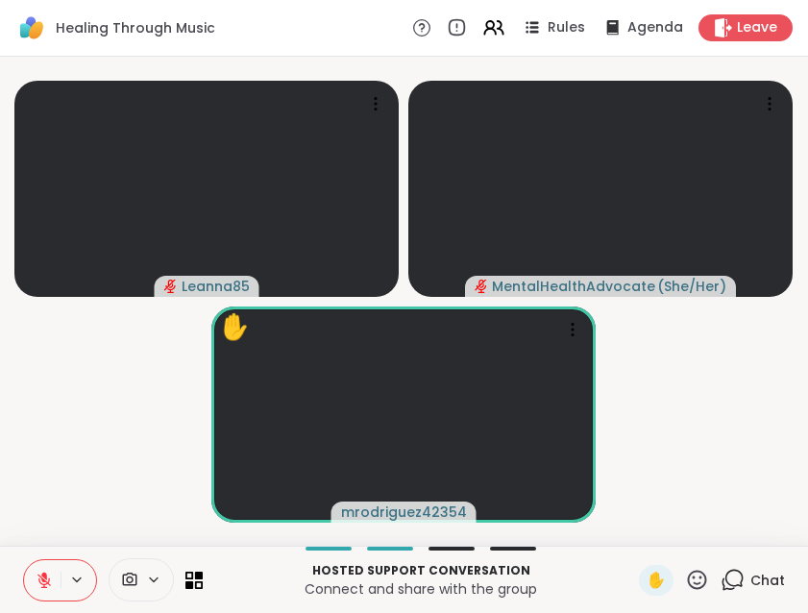
click at [52, 574] on icon at bounding box center [44, 580] width 17 height 17
click at [372, 518] on span "mrodriguez42354" at bounding box center [404, 511] width 126 height 19
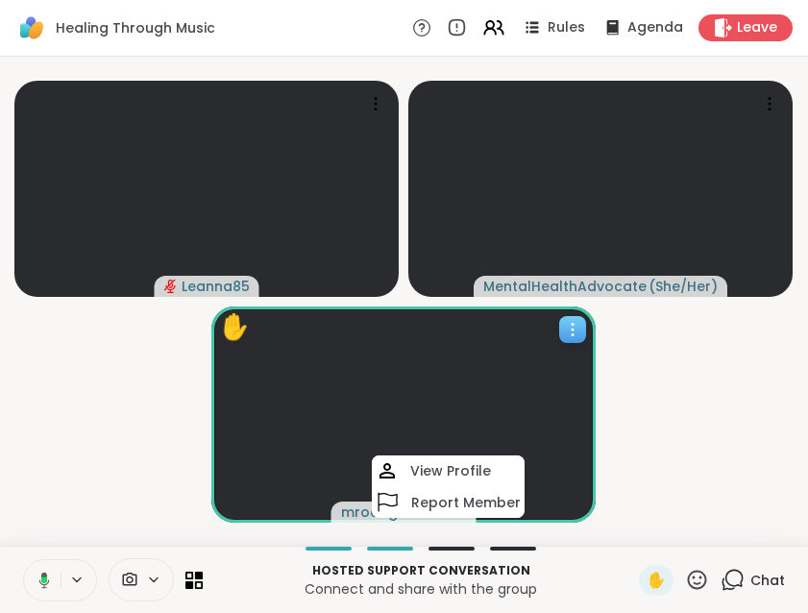
click at [448, 452] on video at bounding box center [403, 414] width 384 height 216
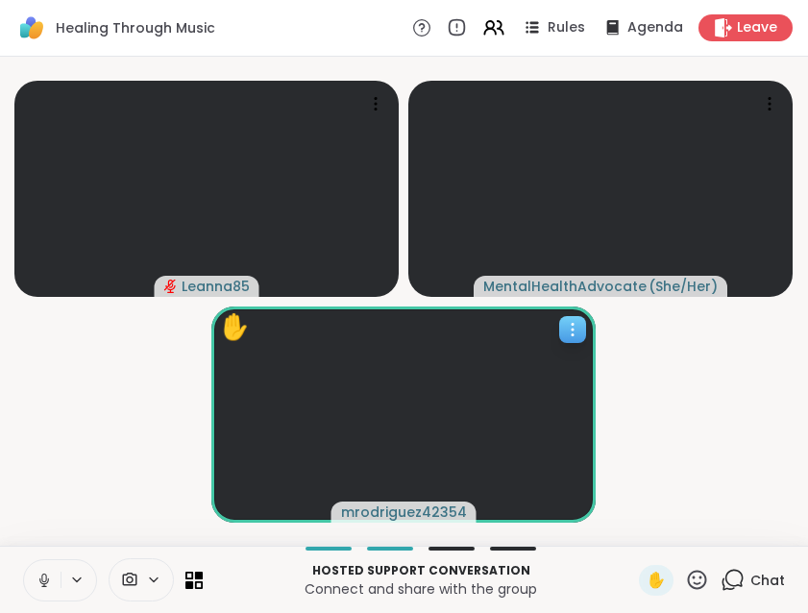
click at [405, 498] on video at bounding box center [403, 414] width 384 height 216
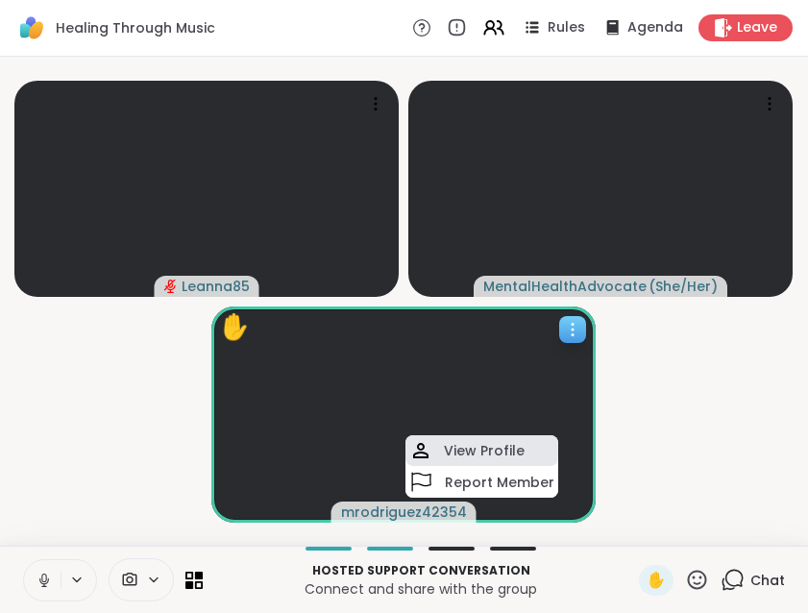
click at [439, 451] on div "View Profile" at bounding box center [481, 450] width 153 height 31
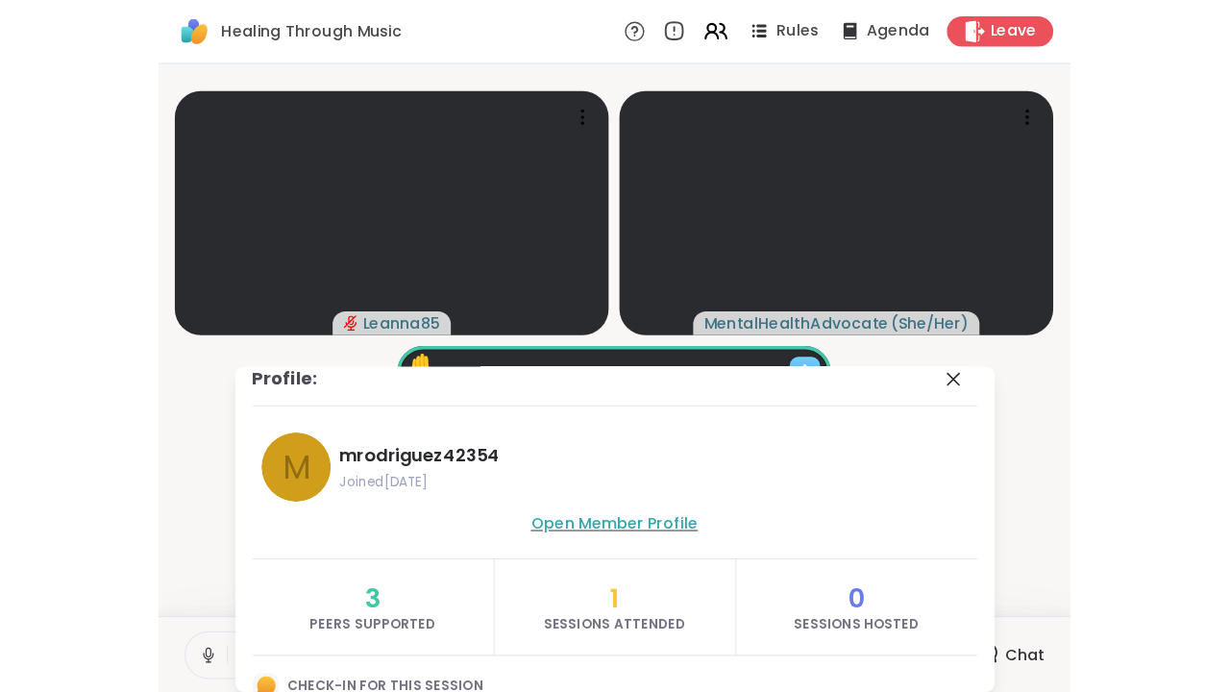
scroll to position [0, 0]
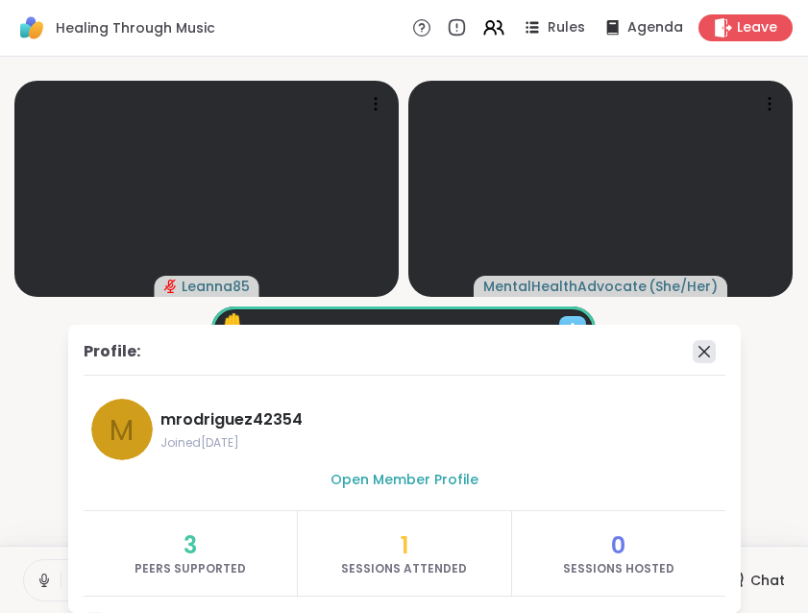
click at [700, 349] on icon at bounding box center [704, 352] width 12 height 12
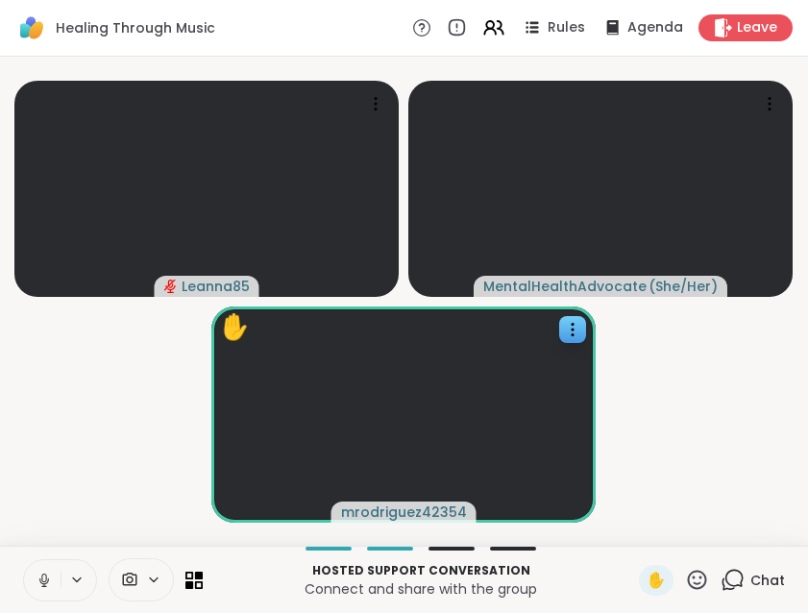
click at [52, 580] on icon at bounding box center [44, 580] width 17 height 17
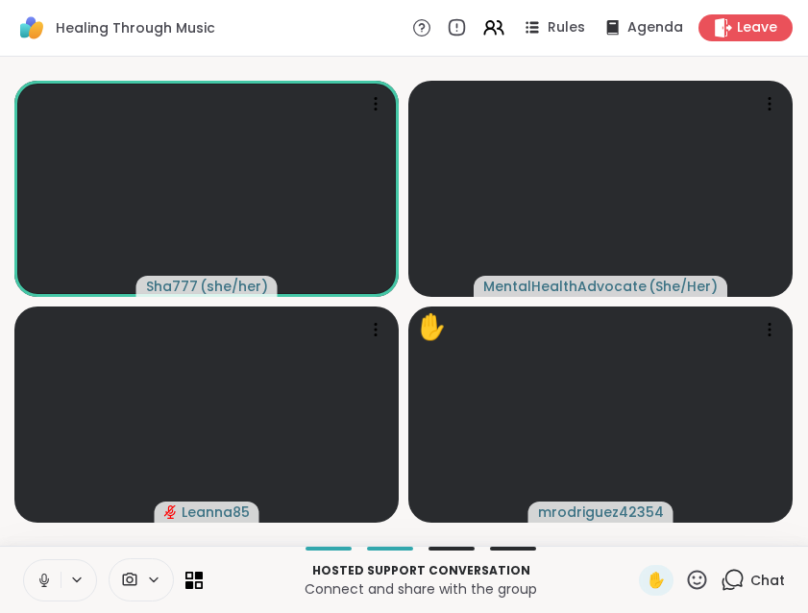
click at [36, 572] on icon at bounding box center [44, 580] width 17 height 17
click at [41, 573] on icon at bounding box center [44, 580] width 17 height 17
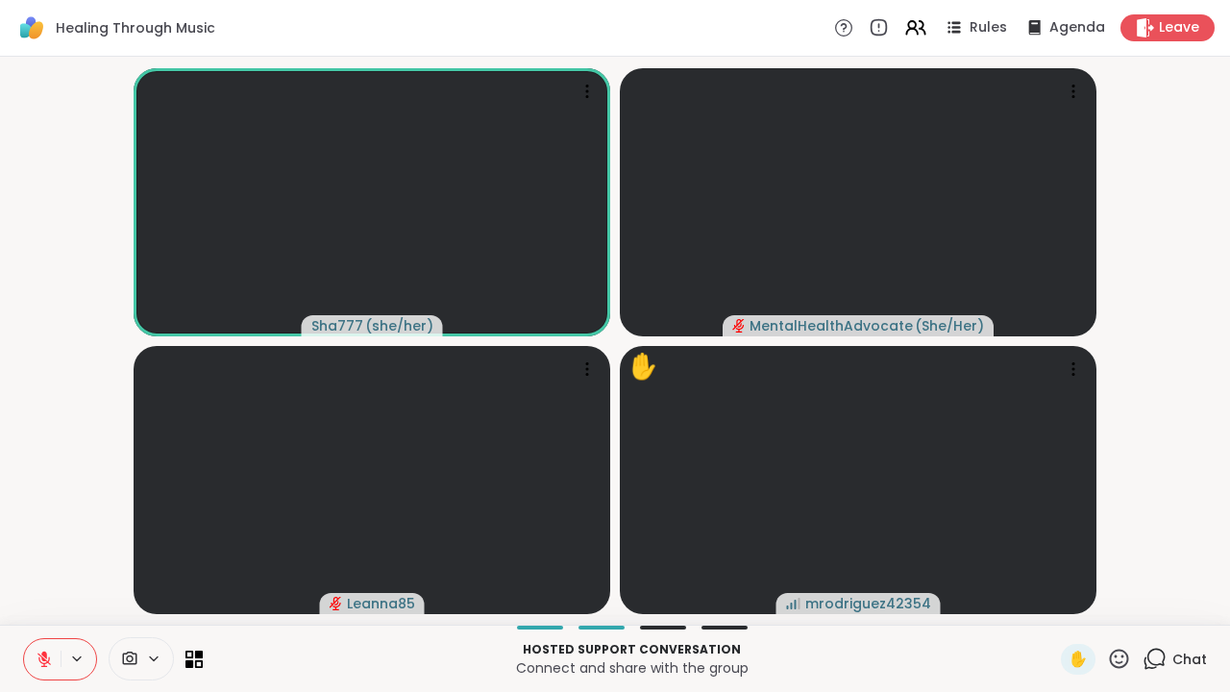
click at [49, 663] on icon at bounding box center [43, 658] width 13 height 13
click at [42, 656] on icon at bounding box center [43, 656] width 5 height 9
click at [42, 656] on icon at bounding box center [43, 658] width 13 height 13
click at [41, 659] on icon at bounding box center [44, 658] width 17 height 17
click at [43, 651] on icon at bounding box center [44, 654] width 6 height 8
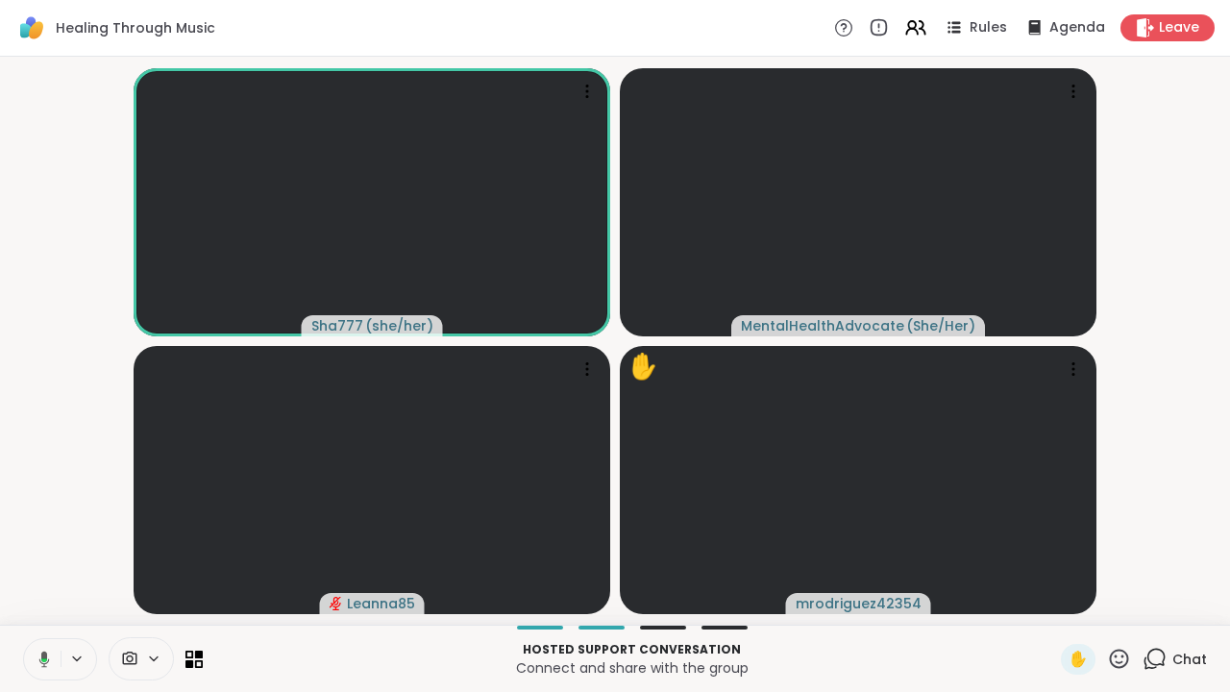
click at [46, 658] on icon at bounding box center [44, 660] width 6 height 4
click at [1172, 659] on div "Chat" at bounding box center [1174, 659] width 64 height 31
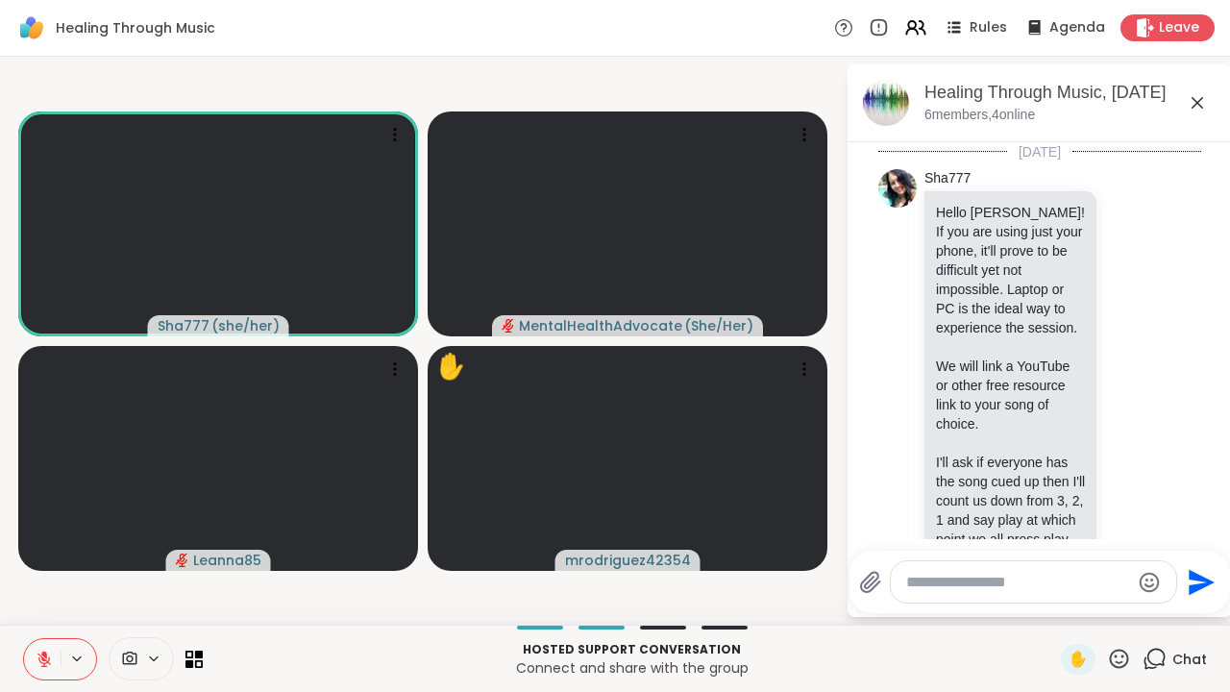
scroll to position [2989, 0]
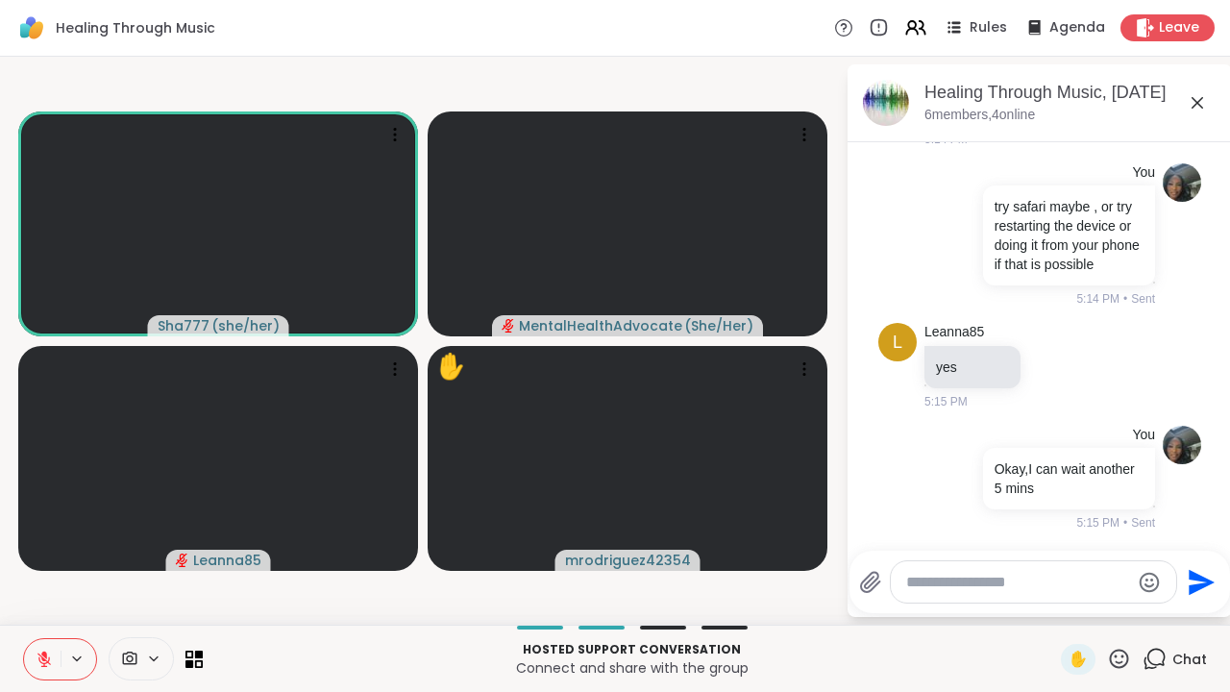
click at [1043, 580] on textarea "Type your message" at bounding box center [1018, 582] width 224 height 19
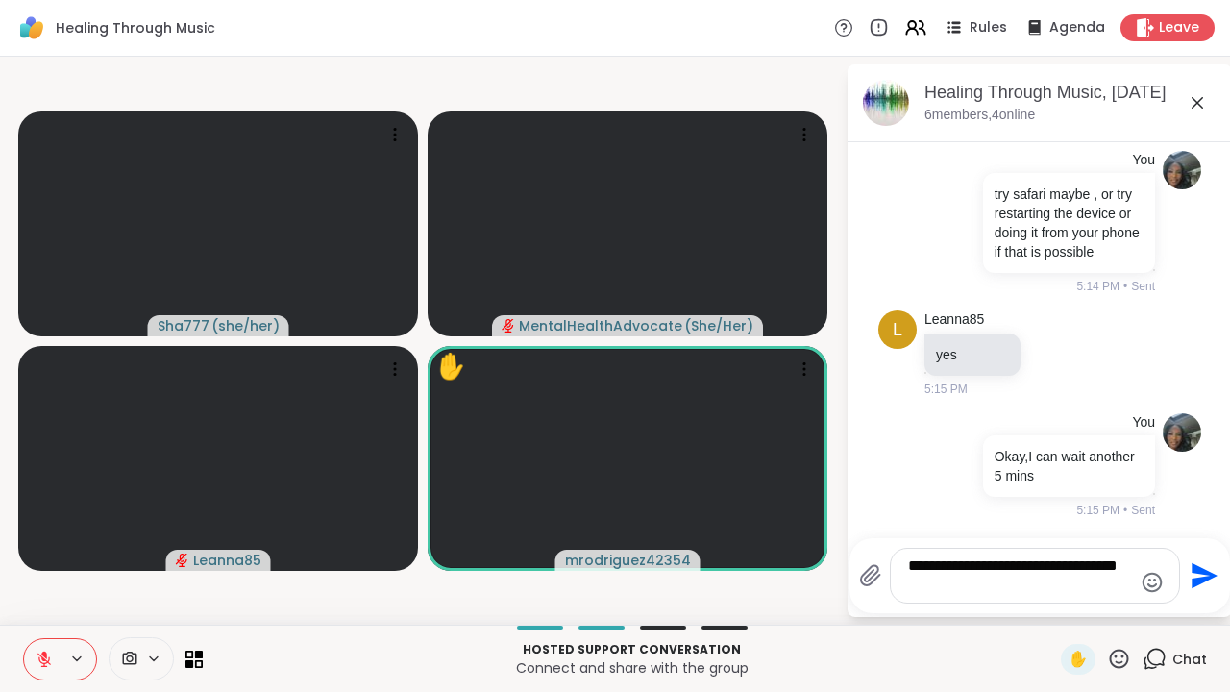
type textarea "**********"
drag, startPoint x: 1034, startPoint y: 594, endPoint x: 942, endPoint y: 536, distance: 107.9
click at [942, 536] on div "Healing Through Music, [DATE] 6 members, 4 online [DATE] Sha777 Hello Yall! If …" at bounding box center [1039, 340] width 384 height 552
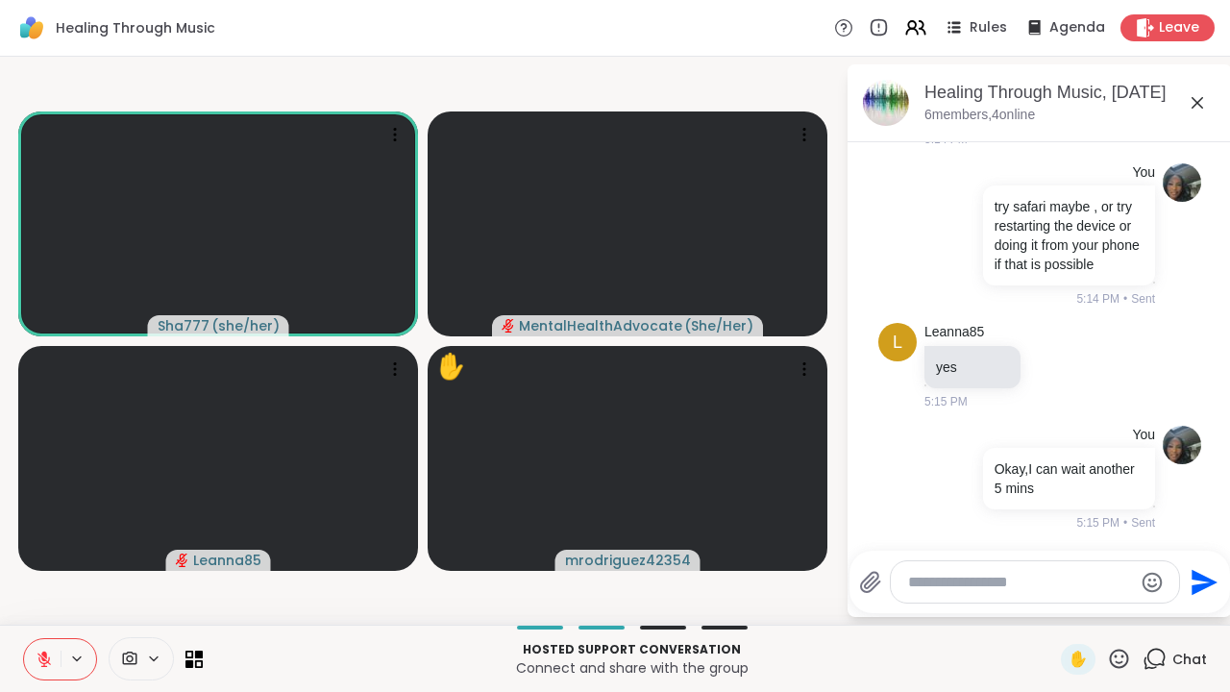
click at [1197, 107] on icon at bounding box center [1196, 102] width 23 height 23
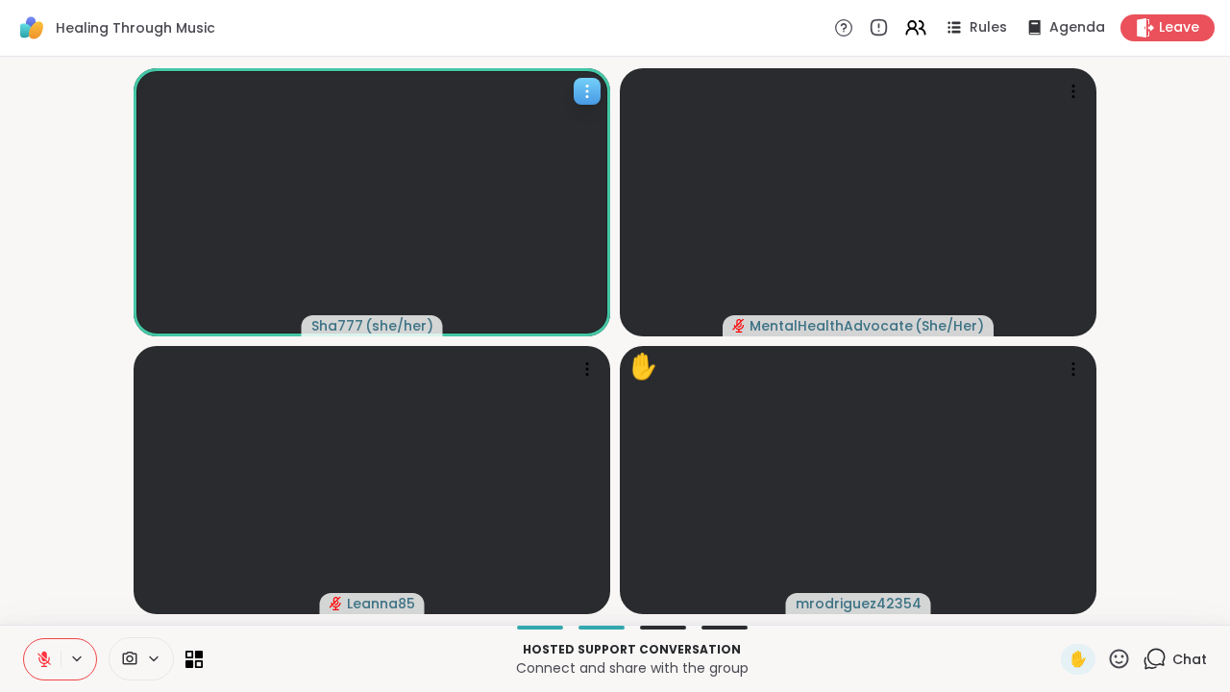
click at [410, 331] on span "( she/her )" at bounding box center [399, 325] width 68 height 19
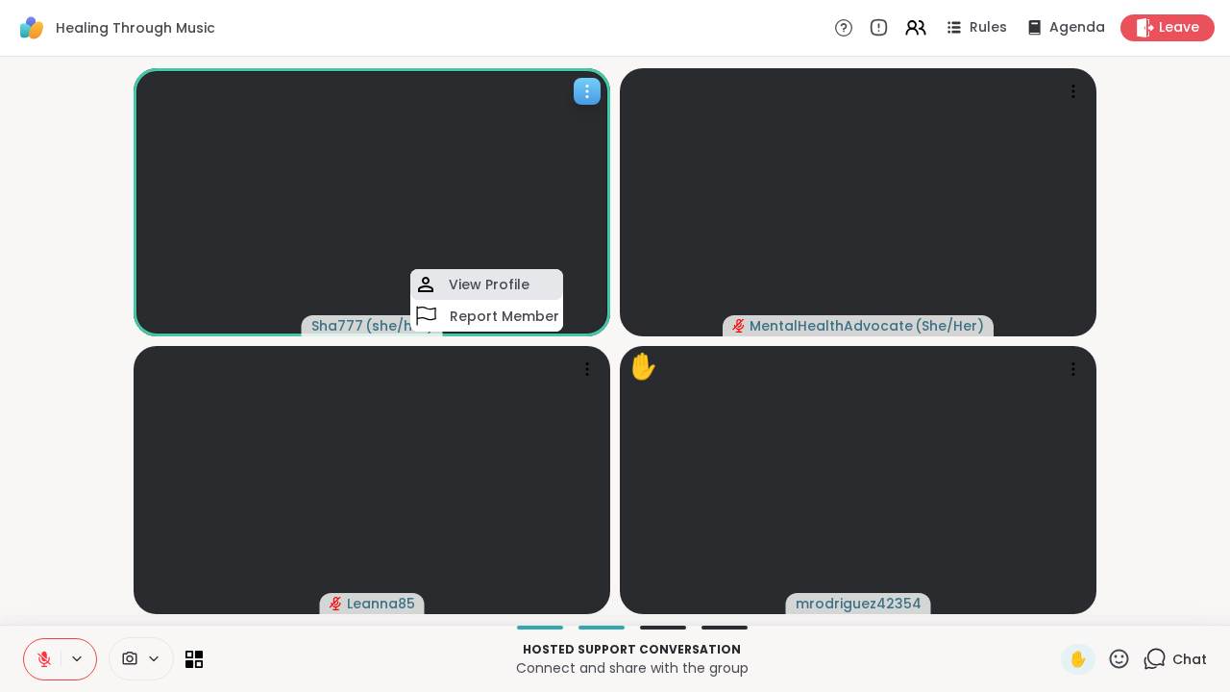
click at [454, 280] on h4 "View Profile" at bounding box center [489, 284] width 81 height 19
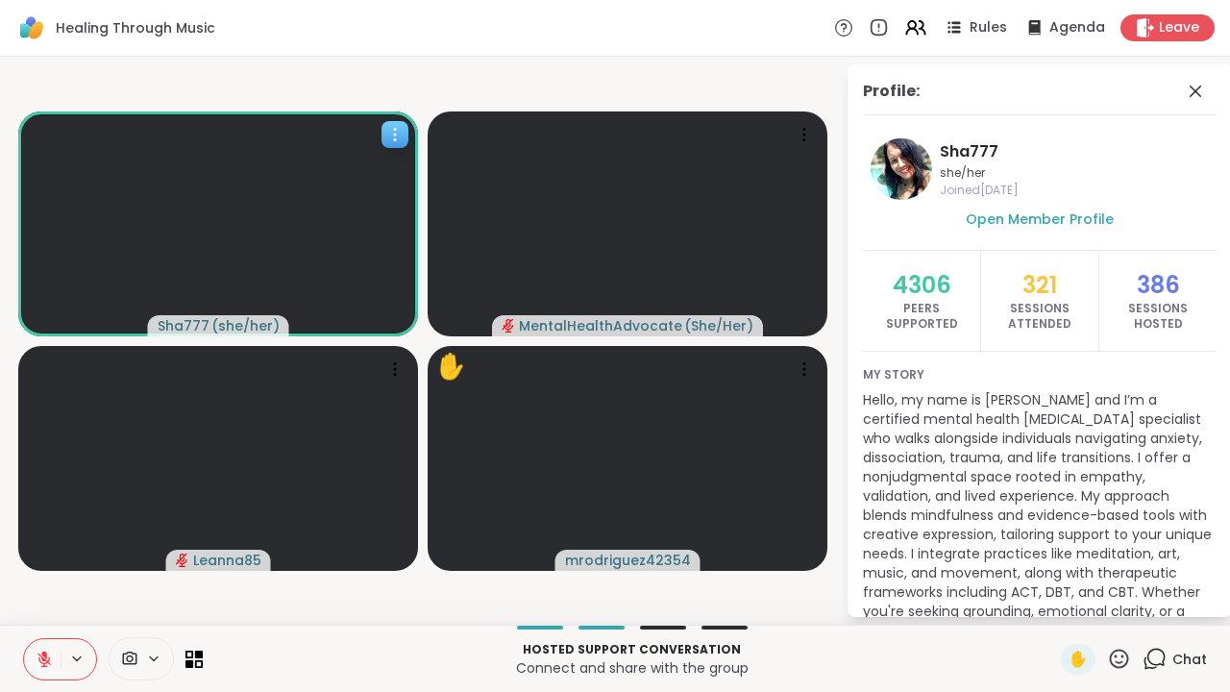
scroll to position [0, 0]
click at [1194, 104] on div "Profile:" at bounding box center [1040, 98] width 354 height 36
click at [1194, 100] on icon at bounding box center [1195, 91] width 23 height 23
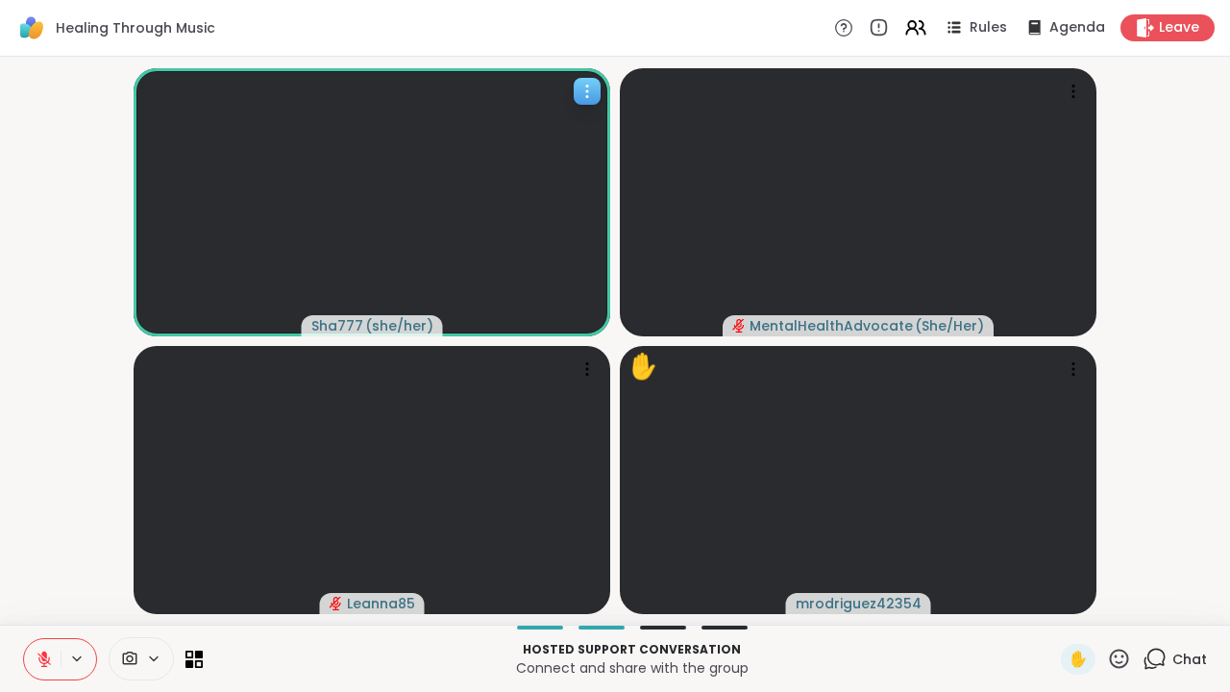
click at [1170, 651] on div "Chat" at bounding box center [1174, 659] width 64 height 31
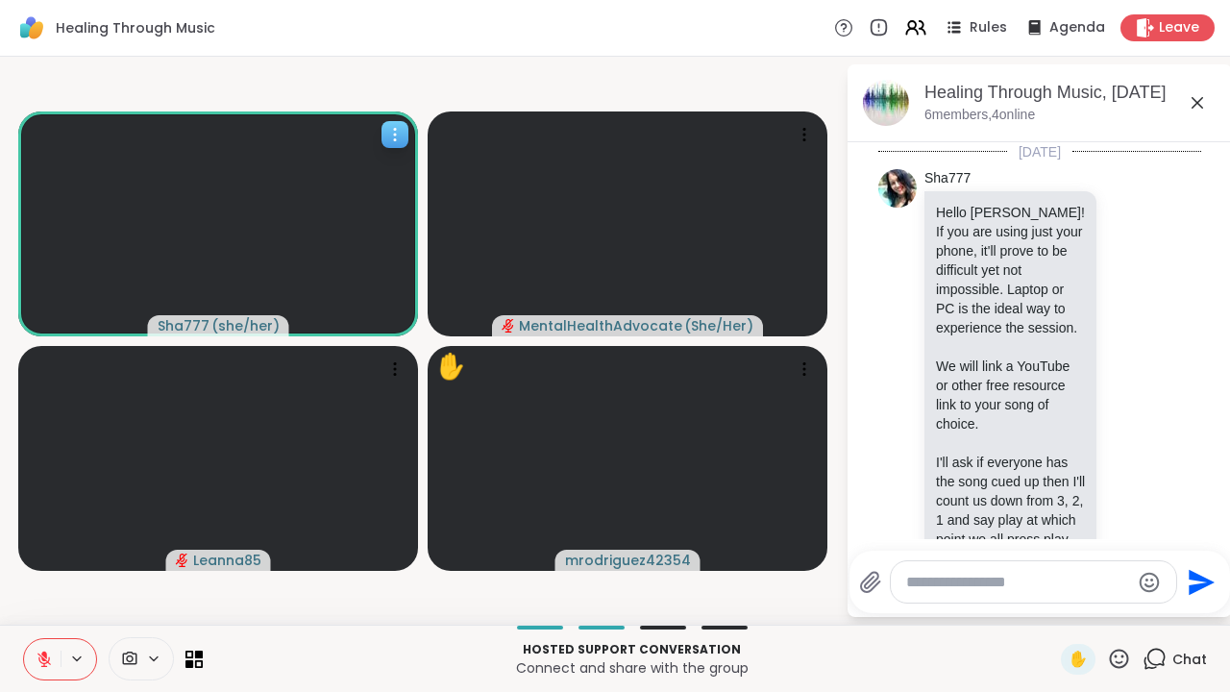
scroll to position [2989, 0]
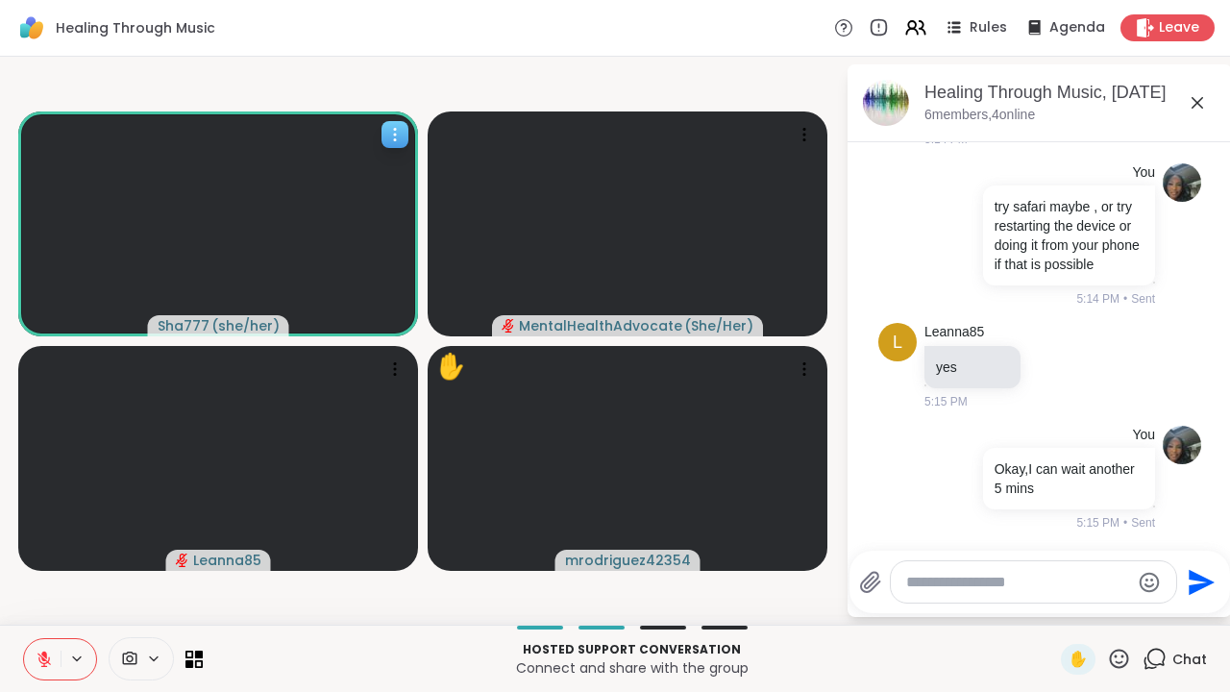
click at [1075, 598] on div at bounding box center [1033, 581] width 285 height 41
click at [1062, 563] on div at bounding box center [1033, 581] width 285 height 41
click at [1066, 591] on textarea "Type your message" at bounding box center [1018, 582] width 224 height 19
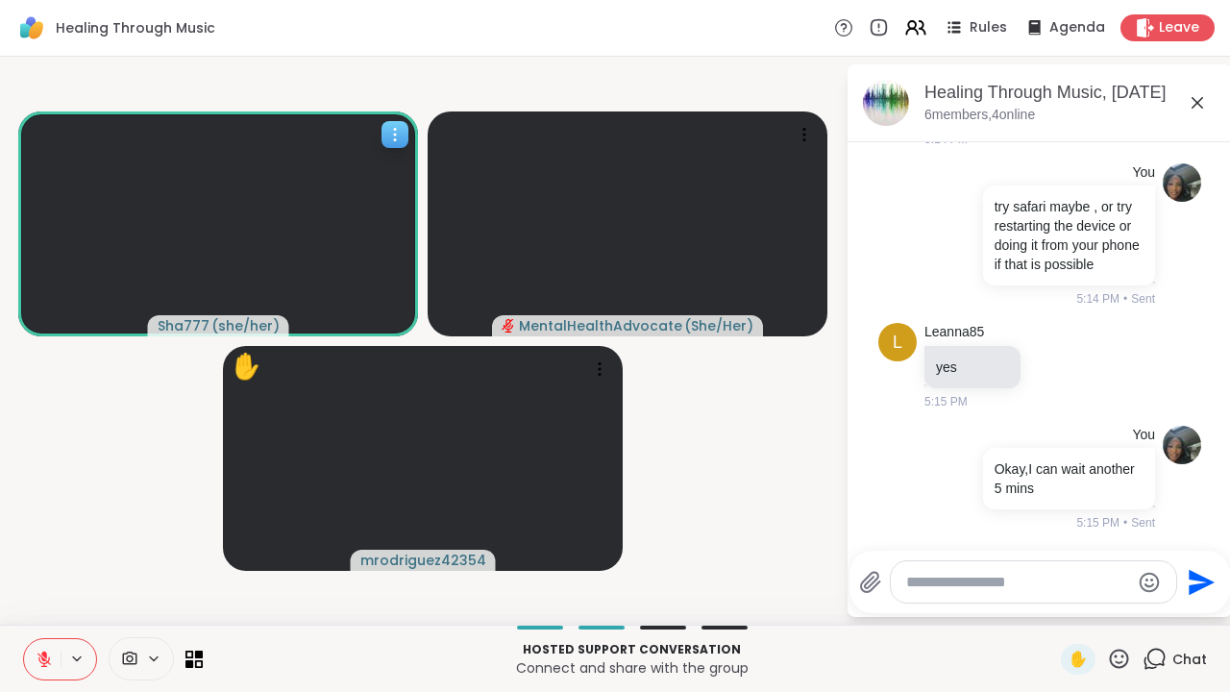
click at [1196, 95] on icon at bounding box center [1196, 102] width 23 height 23
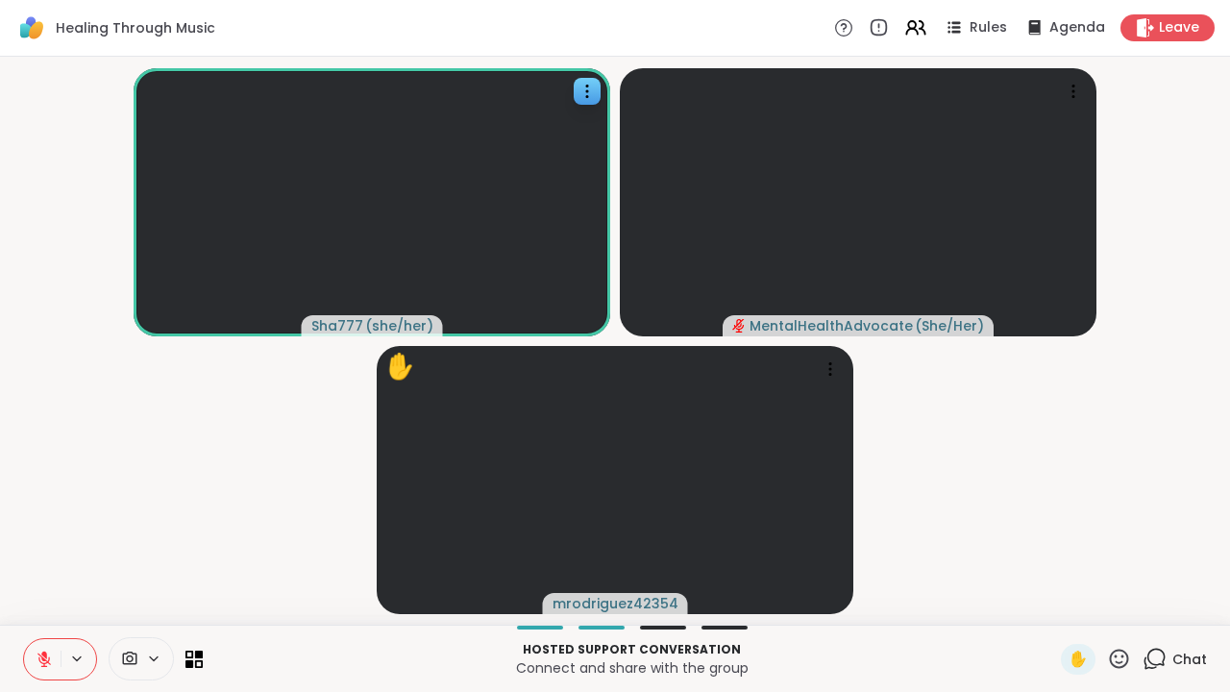
click at [1161, 654] on icon at bounding box center [1154, 659] width 24 height 24
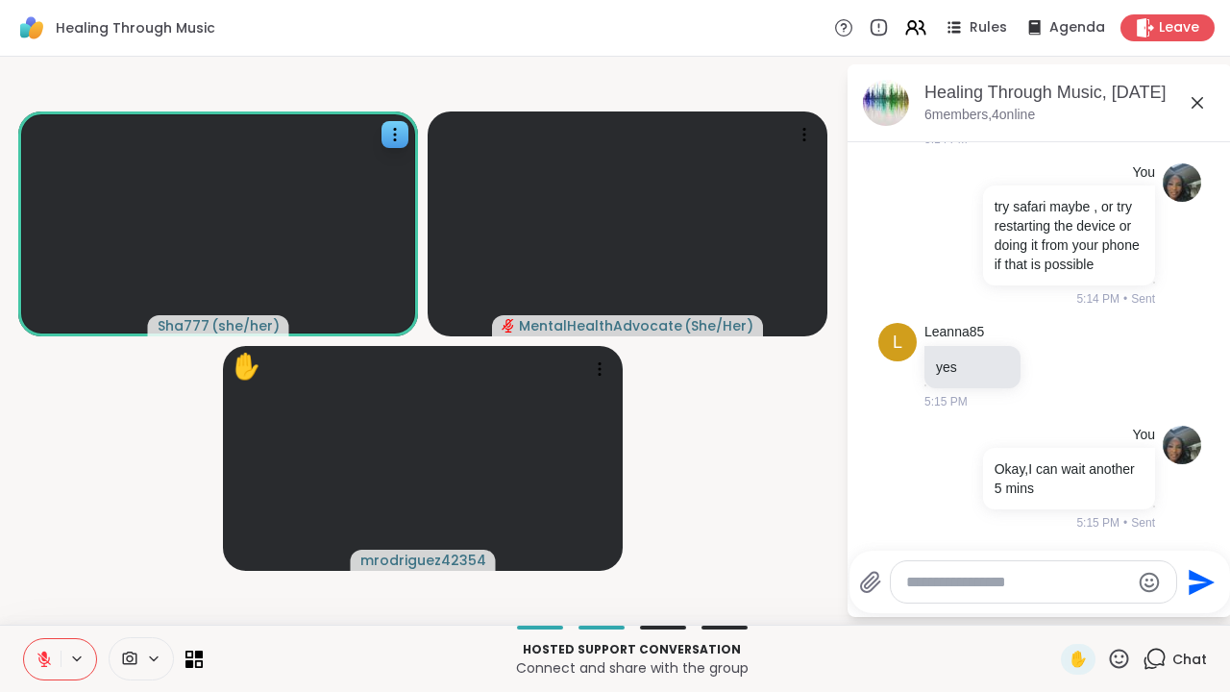
click at [1004, 601] on div at bounding box center [1033, 581] width 285 height 41
click at [998, 566] on div at bounding box center [1033, 581] width 285 height 41
click at [48, 646] on button at bounding box center [42, 659] width 37 height 40
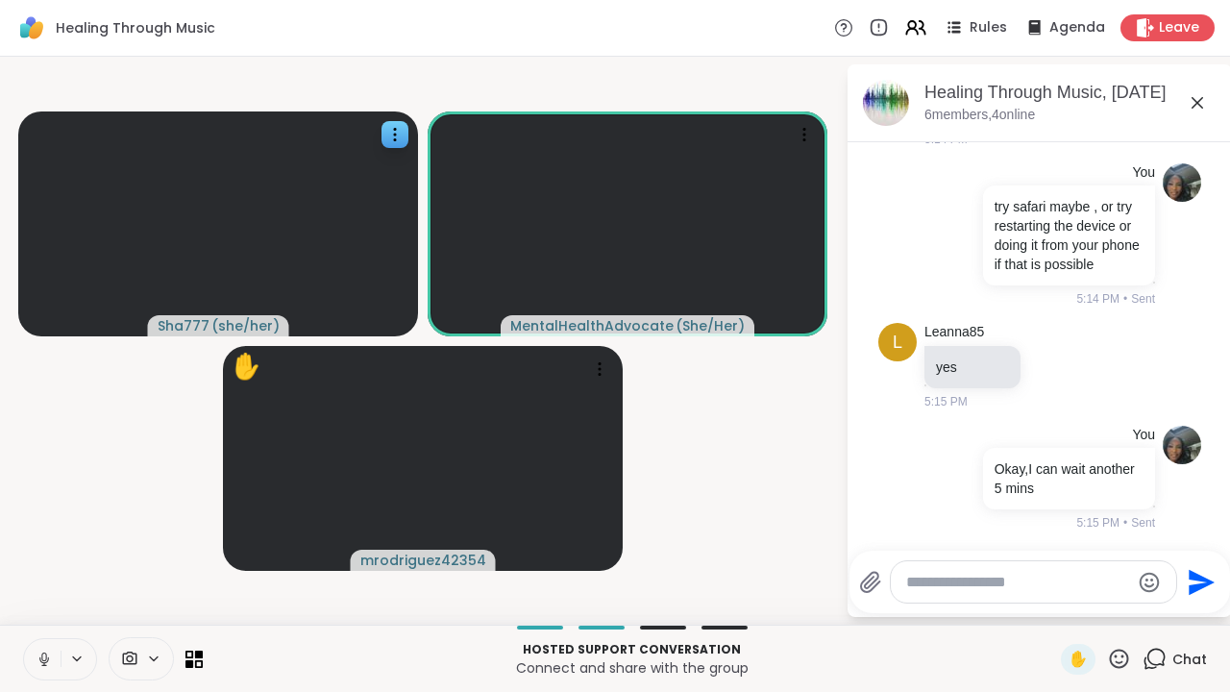
click at [48, 646] on button at bounding box center [42, 659] width 37 height 40
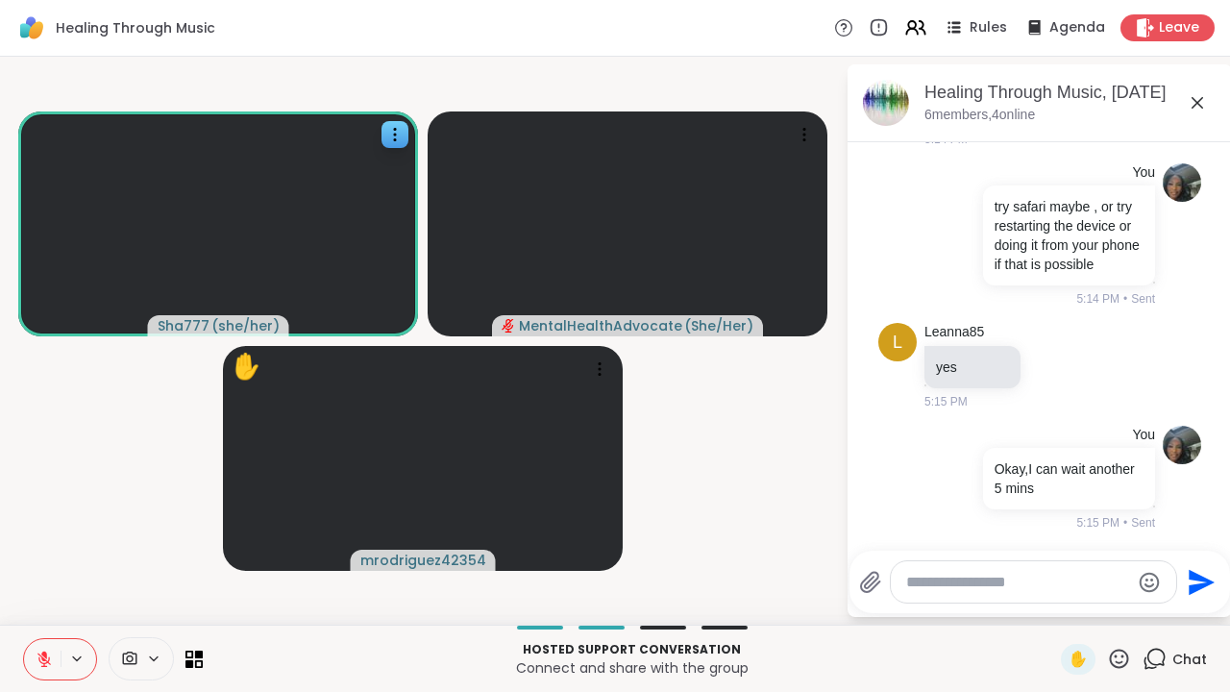
click at [982, 591] on textarea "Type your message" at bounding box center [1018, 582] width 224 height 19
click at [1177, 35] on span "Leave" at bounding box center [1180, 28] width 42 height 20
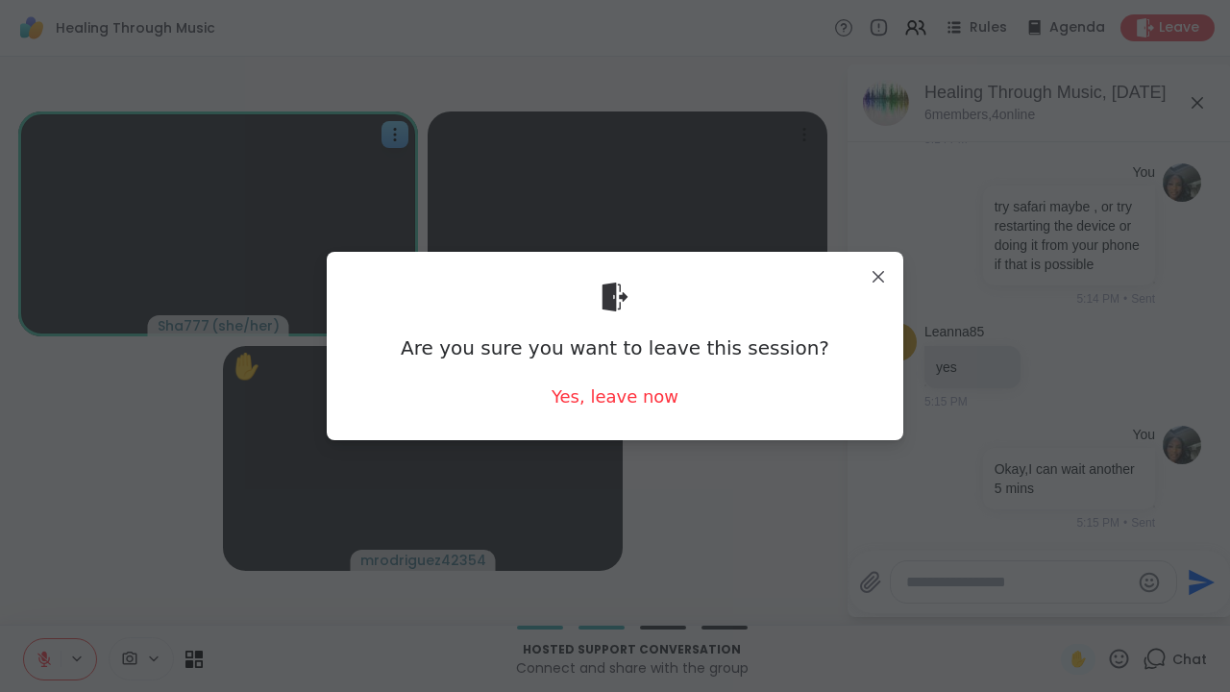
click at [647, 379] on div "Are you sure you want to leave this session? Yes, leave now" at bounding box center [615, 345] width 546 height 157
click at [641, 398] on div "Yes, leave now" at bounding box center [614, 396] width 127 height 24
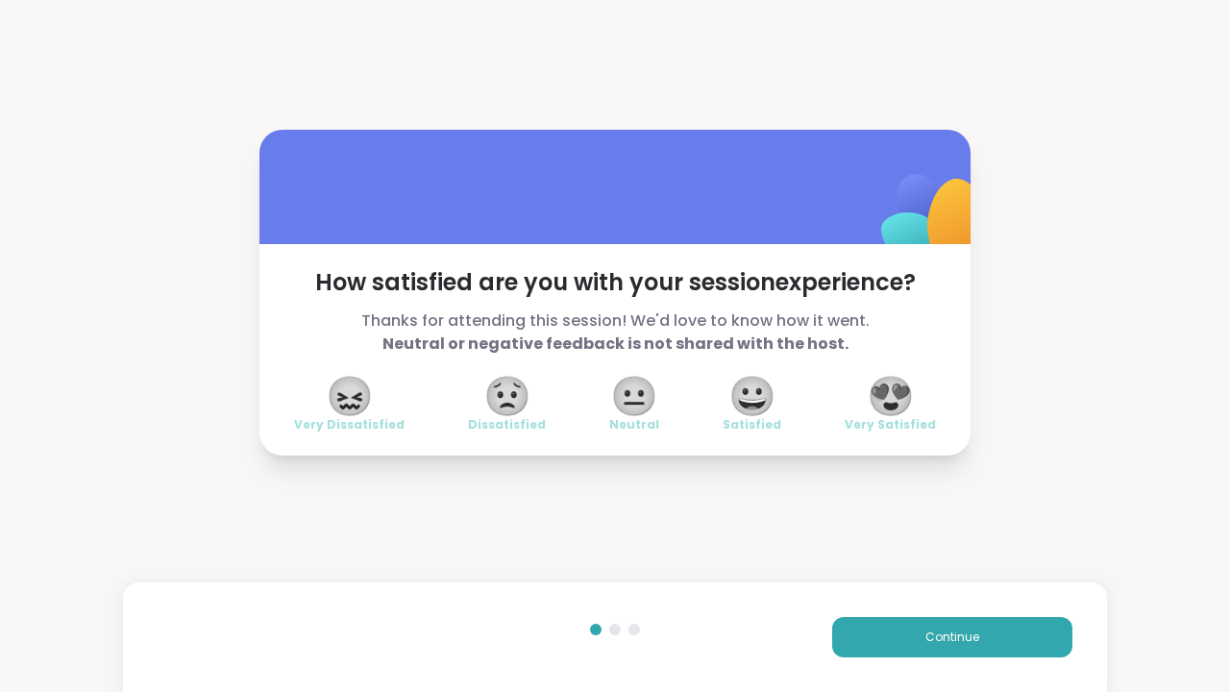
click at [500, 398] on span "😟" at bounding box center [507, 395] width 48 height 35
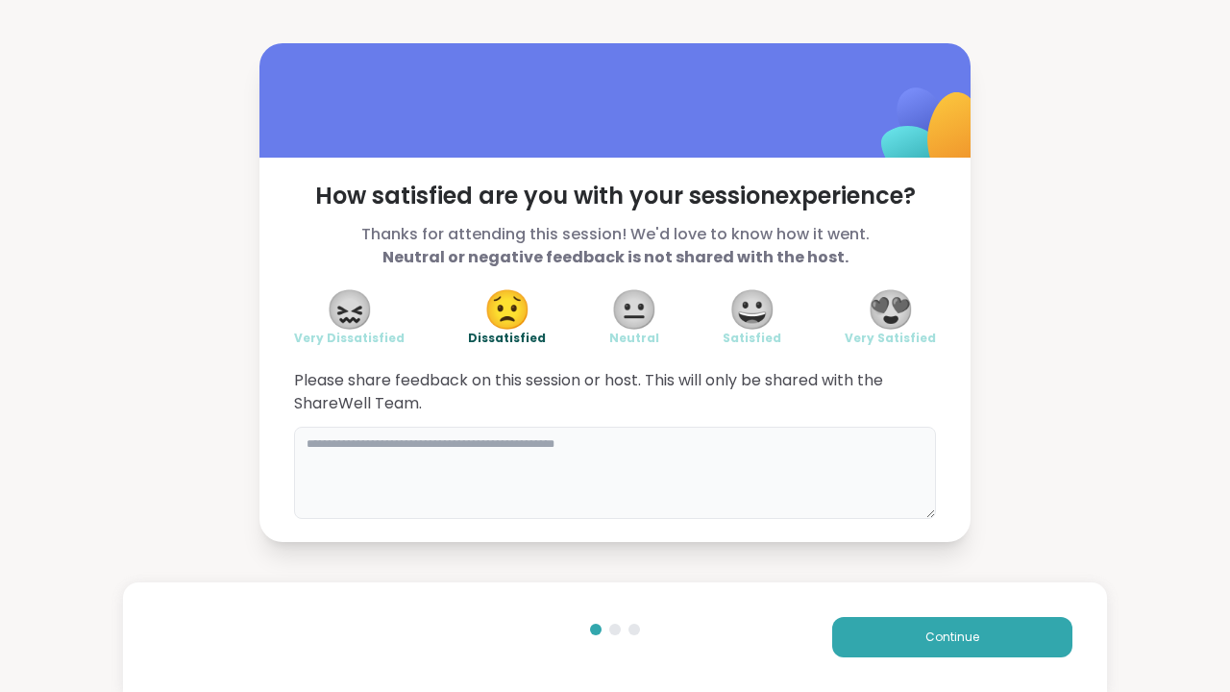
click at [565, 447] on textarea at bounding box center [615, 473] width 642 height 92
type textarea "*"
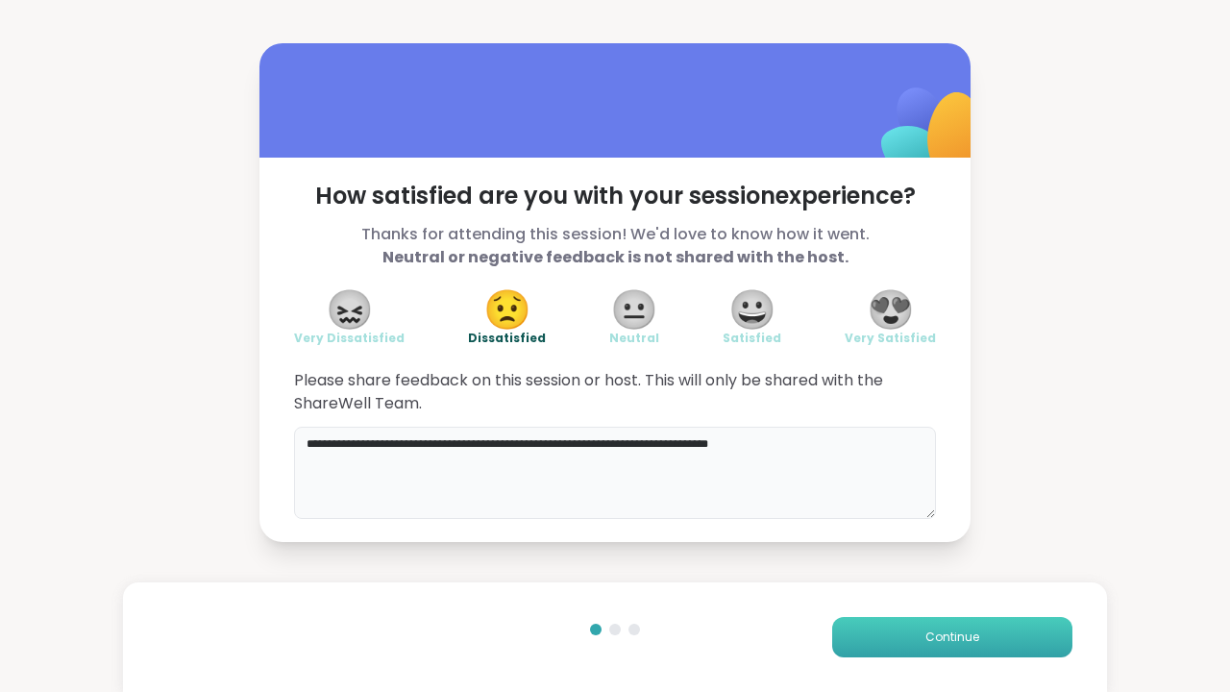
type textarea "**********"
click at [930, 627] on button "Continue" at bounding box center [952, 637] width 240 height 40
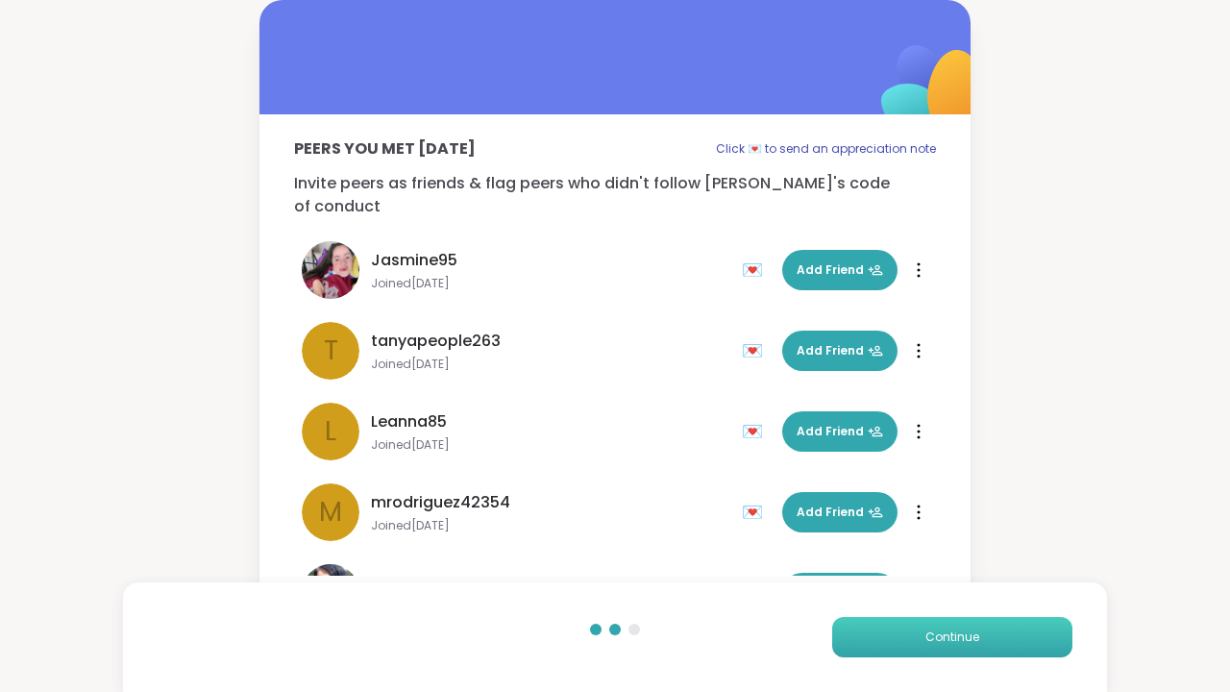
click at [902, 627] on button "Continue" at bounding box center [952, 637] width 240 height 40
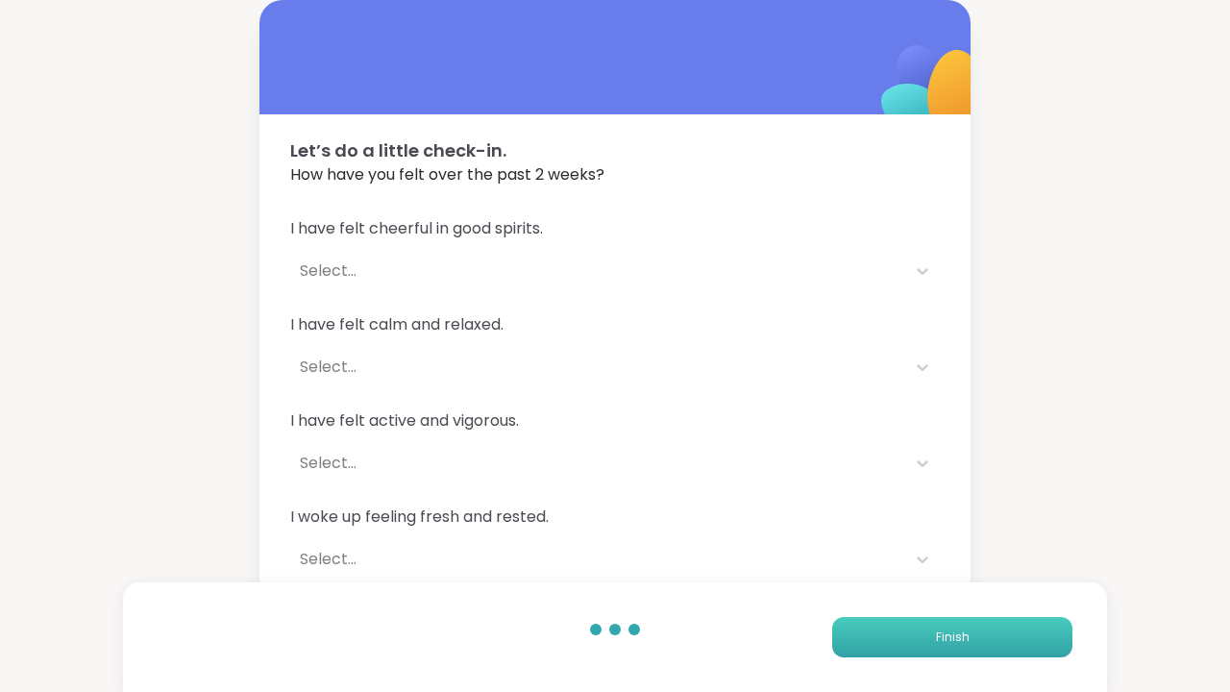
click at [888, 636] on button "Finish" at bounding box center [952, 637] width 240 height 40
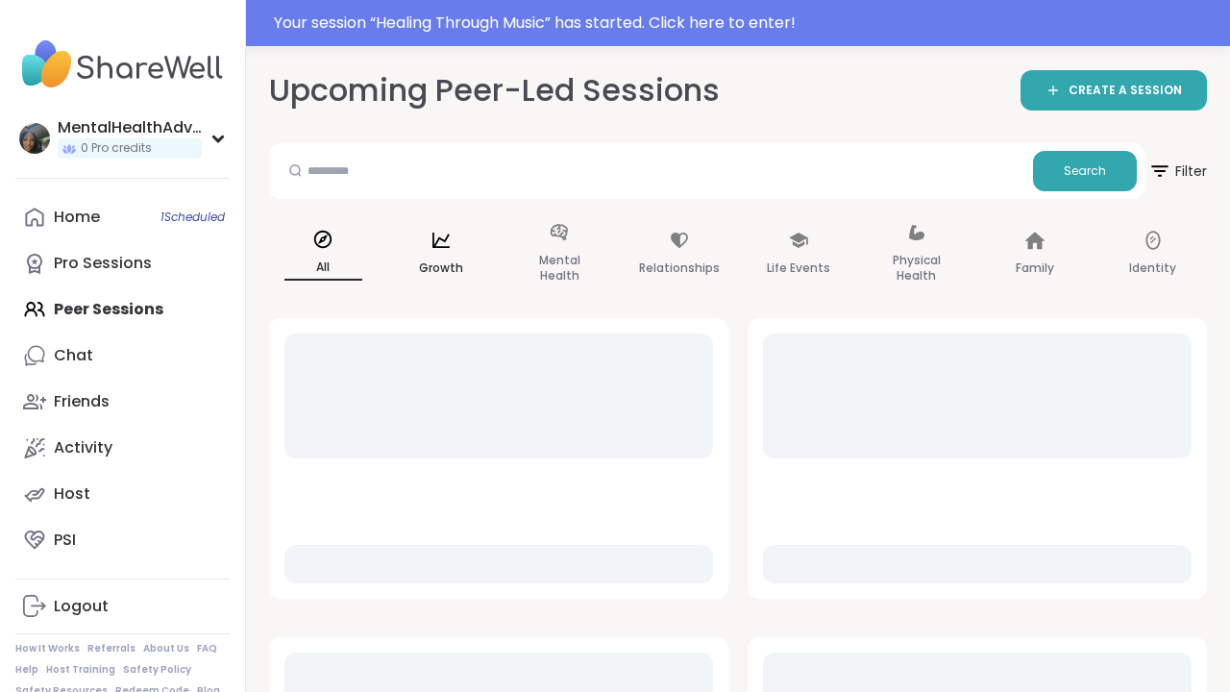
click at [403, 254] on div "Growth" at bounding box center [441, 255] width 109 height 96
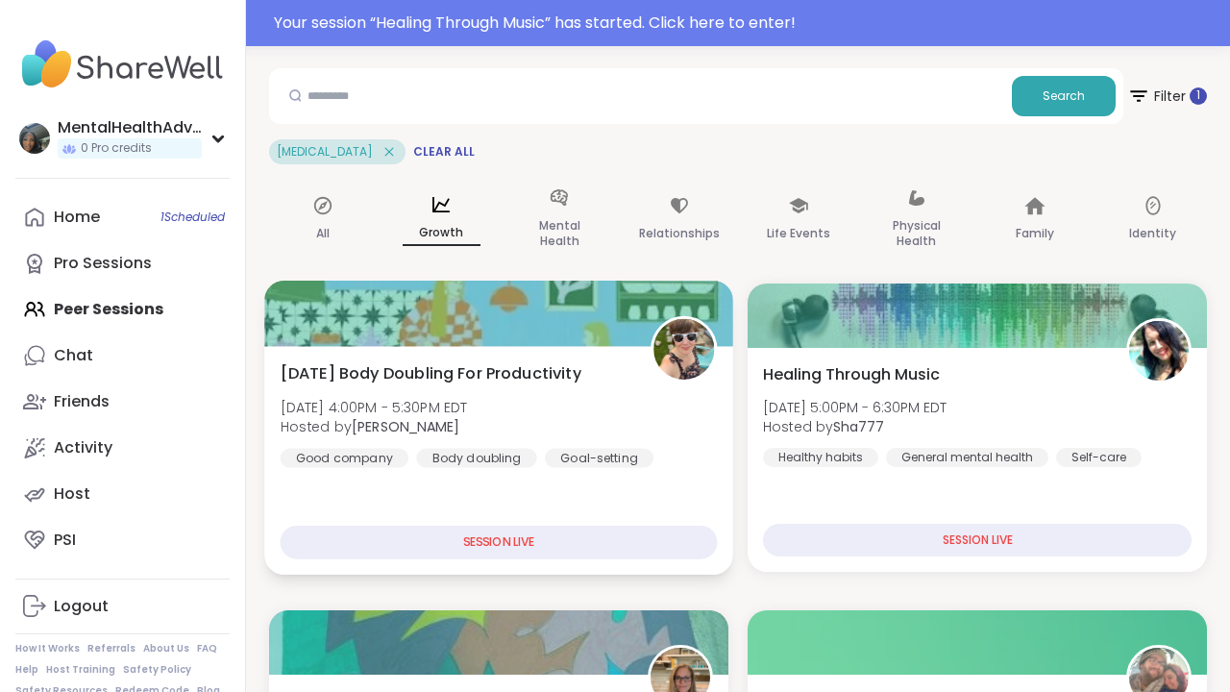
scroll to position [73, 0]
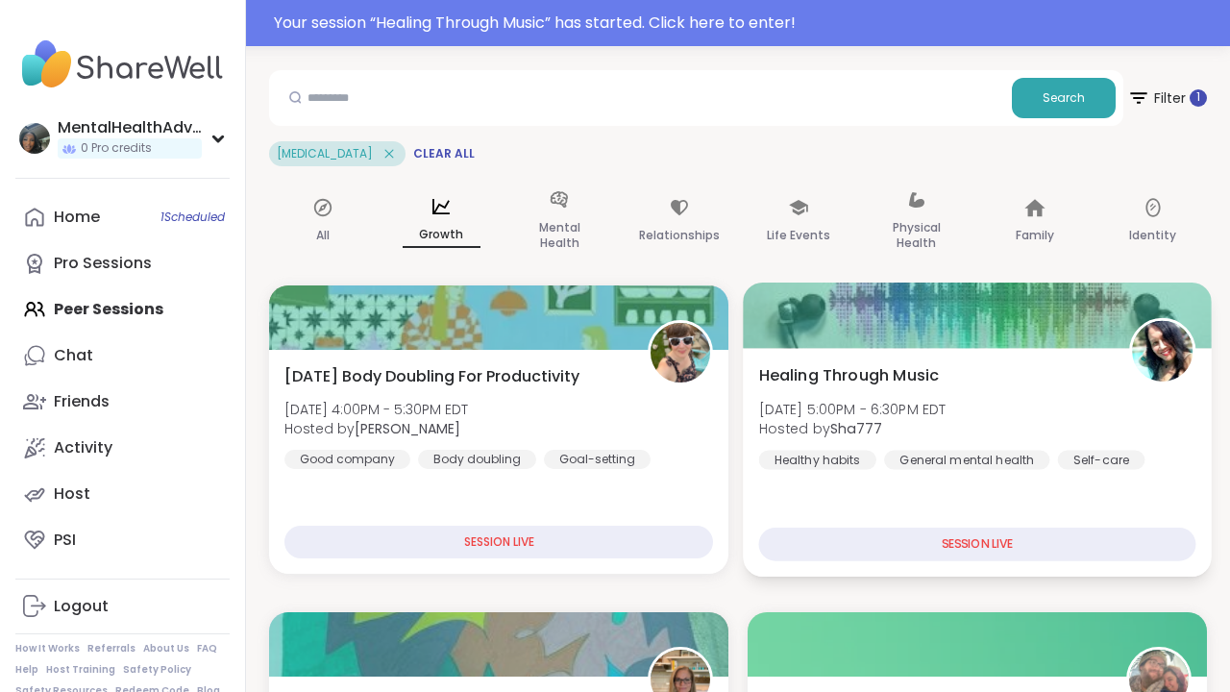
click at [829, 394] on div "Healing Through Music [DATE] 5:00PM - 6:30PM EDT Hosted by Sha777 Healthy habit…" at bounding box center [977, 416] width 437 height 106
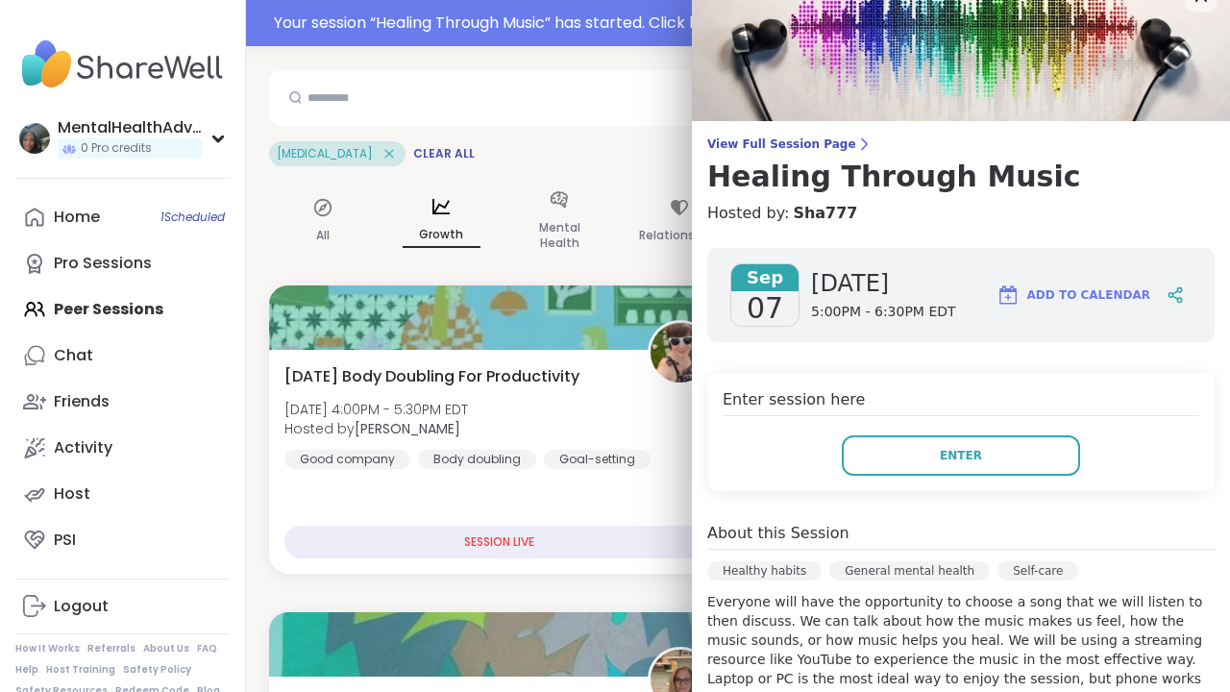
scroll to position [0, 0]
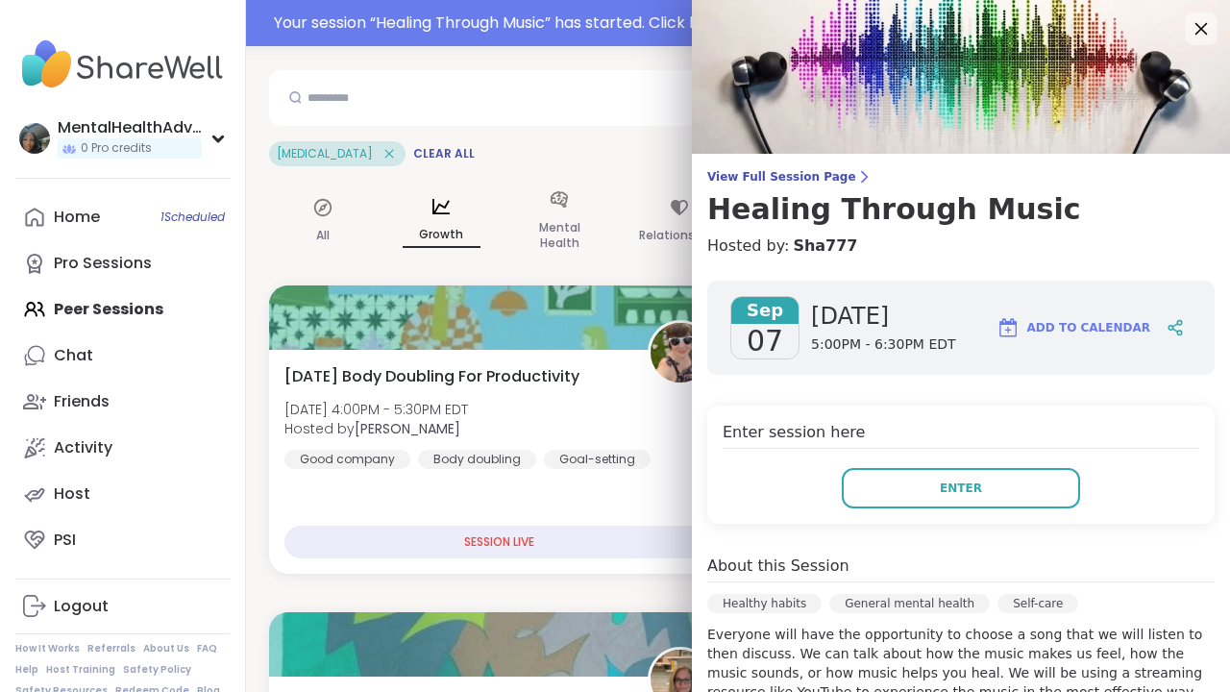
click at [1196, 28] on icon at bounding box center [1200, 28] width 24 height 24
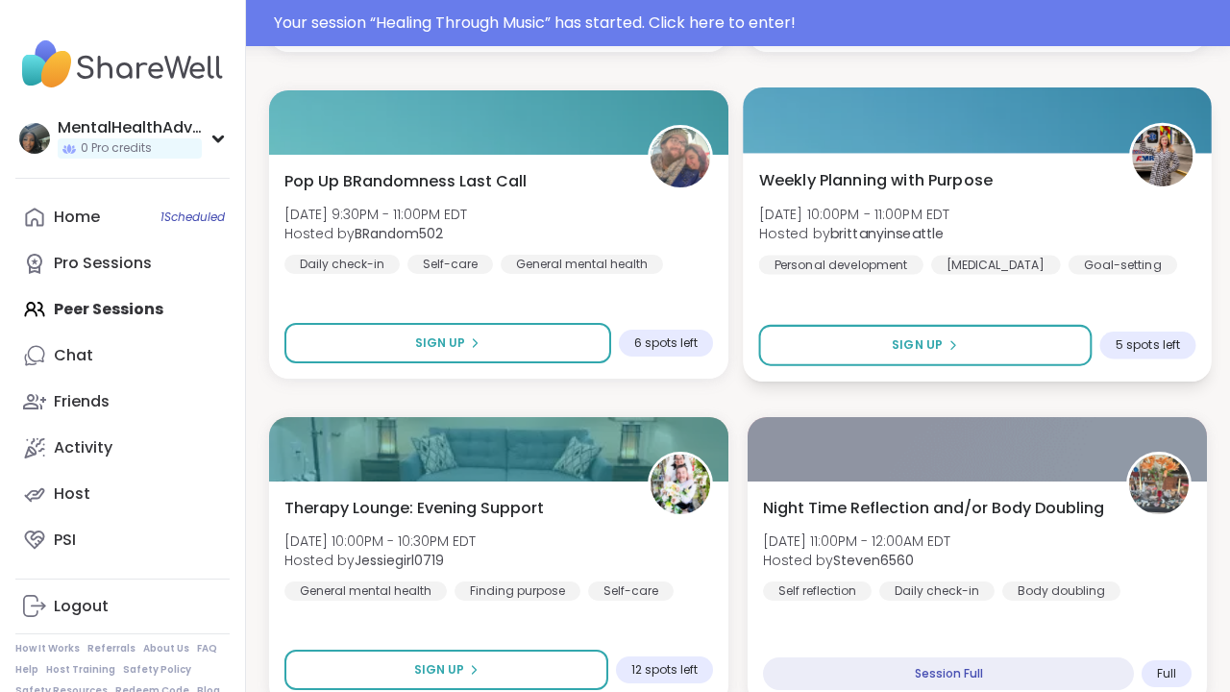
scroll to position [1911, 0]
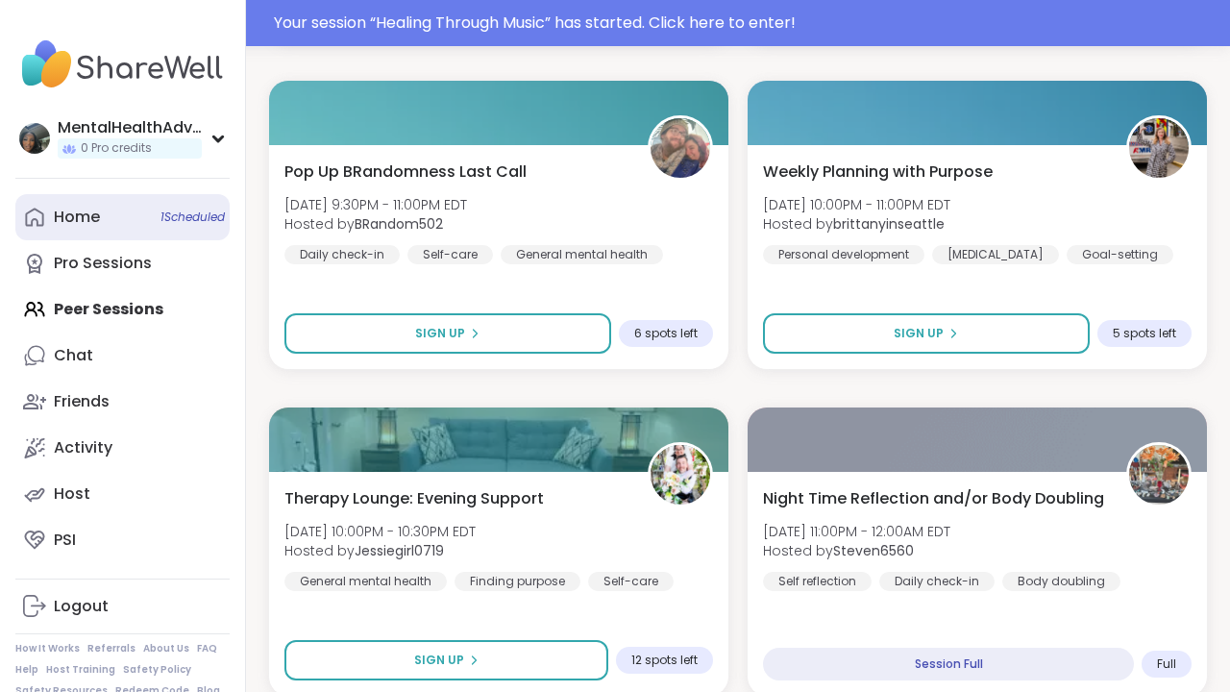
click at [122, 221] on link "Home 1 Scheduled" at bounding box center [122, 217] width 214 height 46
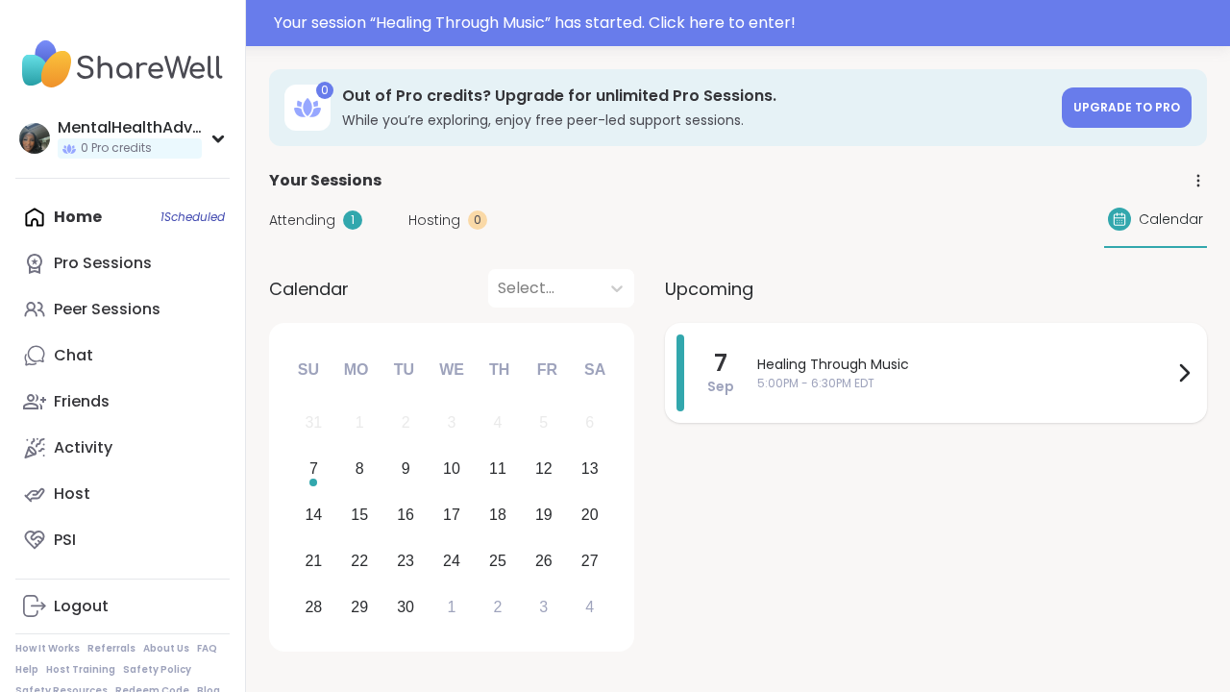
click at [1161, 371] on span "Healing Through Music" at bounding box center [964, 364] width 415 height 20
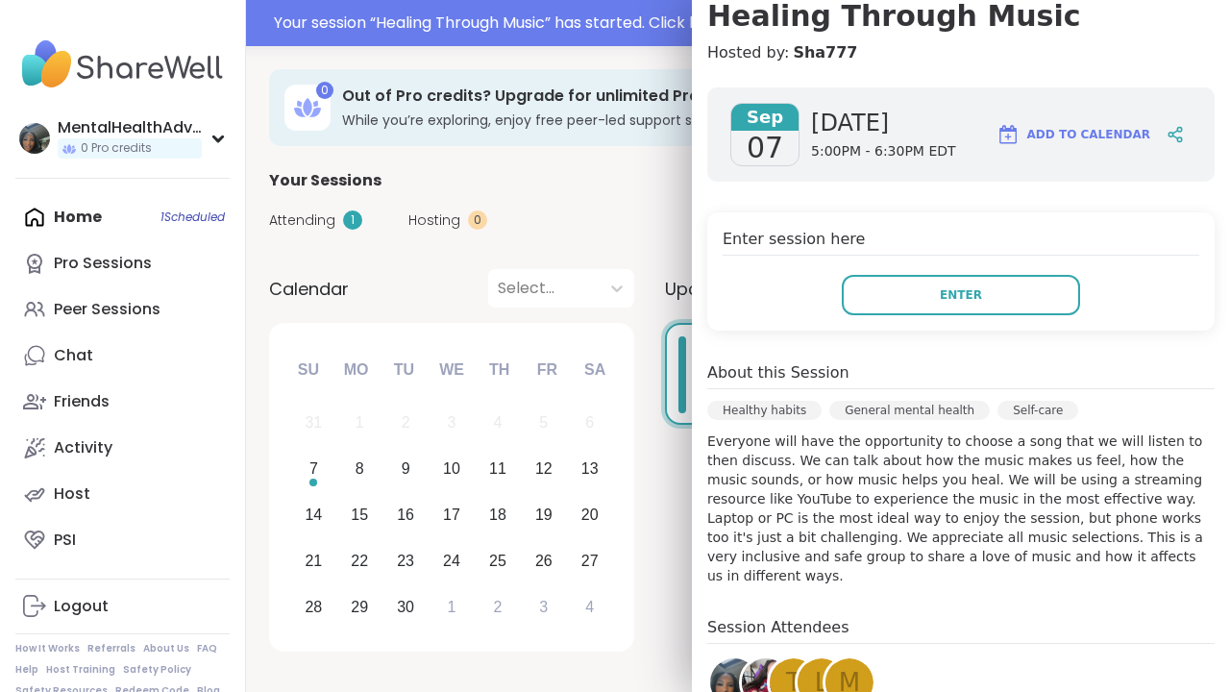
scroll to position [147, 0]
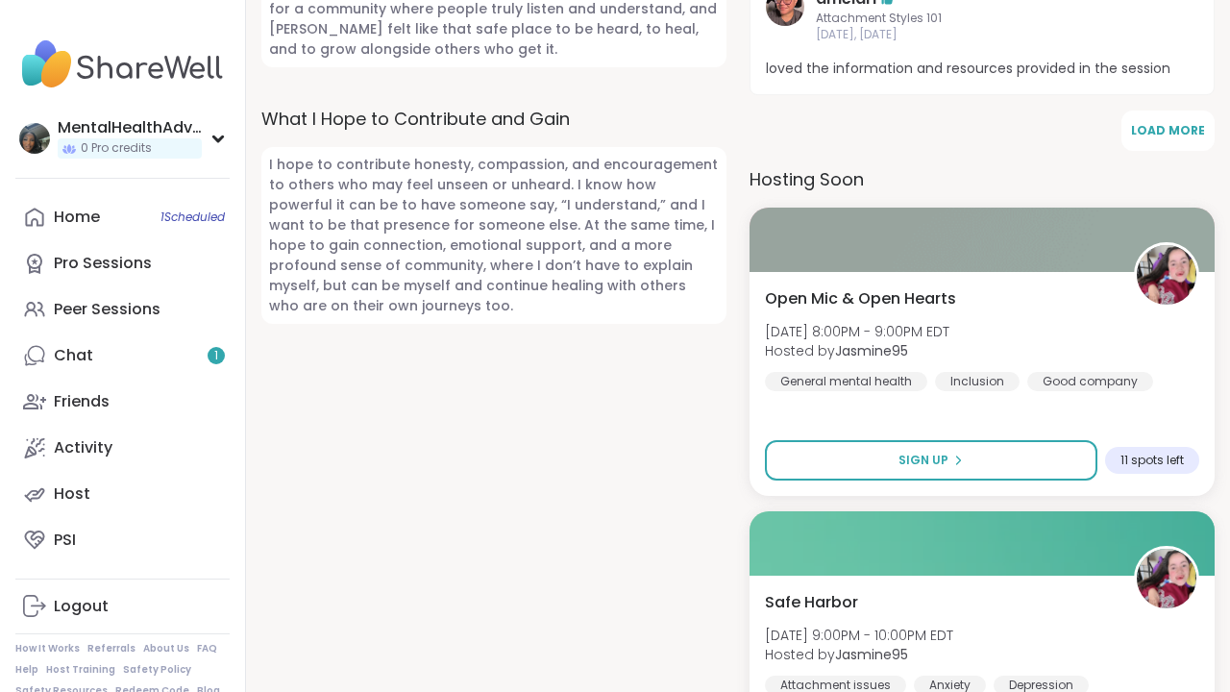
scroll to position [1152, 0]
